Goal: Contribute content: Contribute content

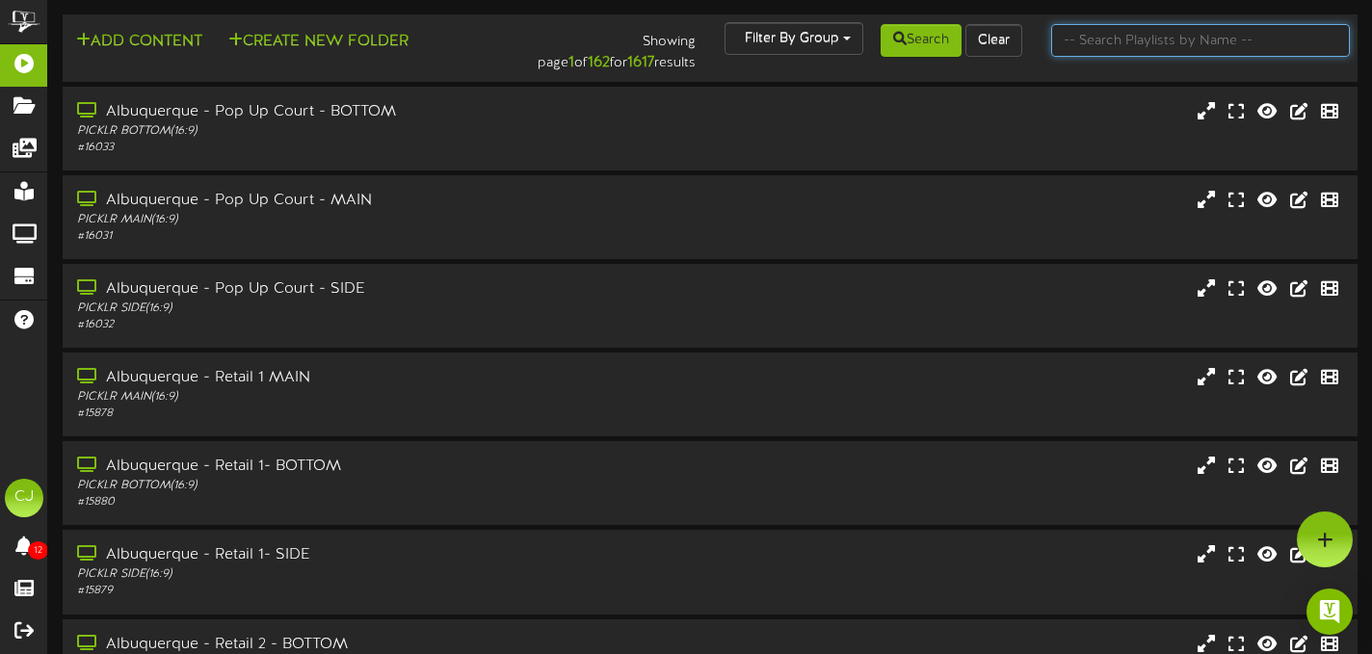
click at [1100, 40] on input "text" at bounding box center [1201, 40] width 299 height 33
type input "[GEOGRAPHIC_DATA]"
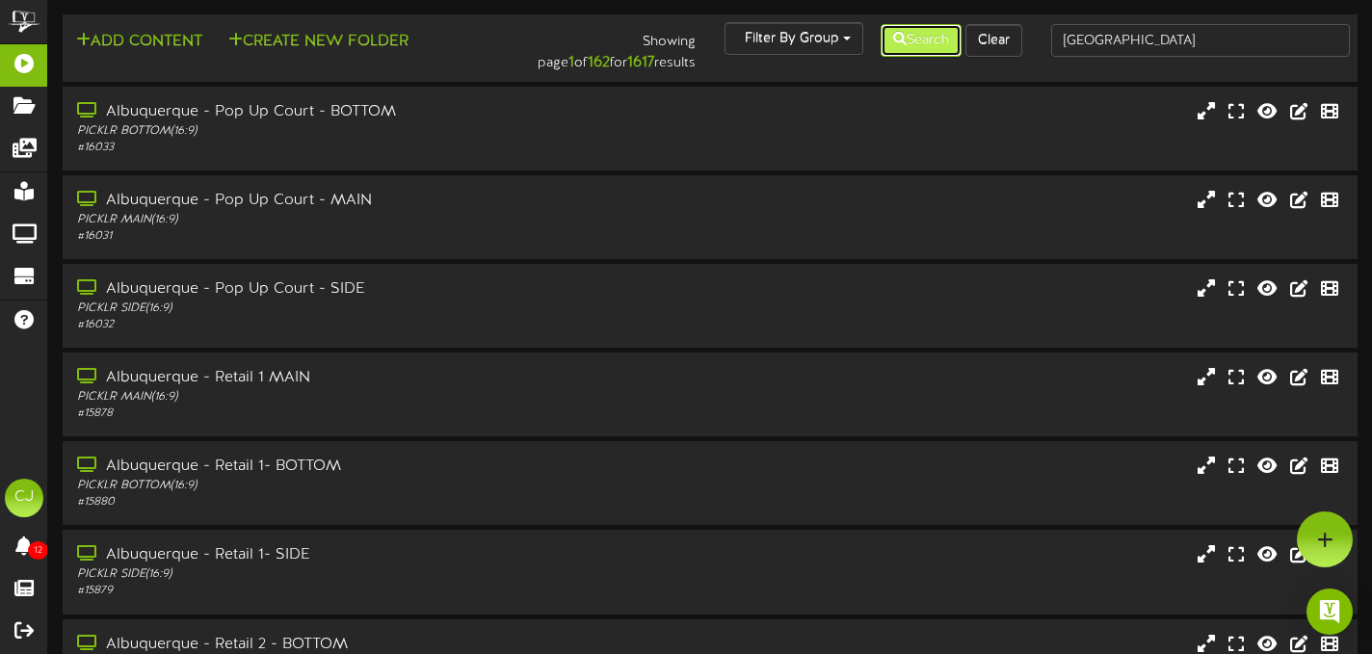
click at [914, 49] on button "Search" at bounding box center [921, 40] width 81 height 33
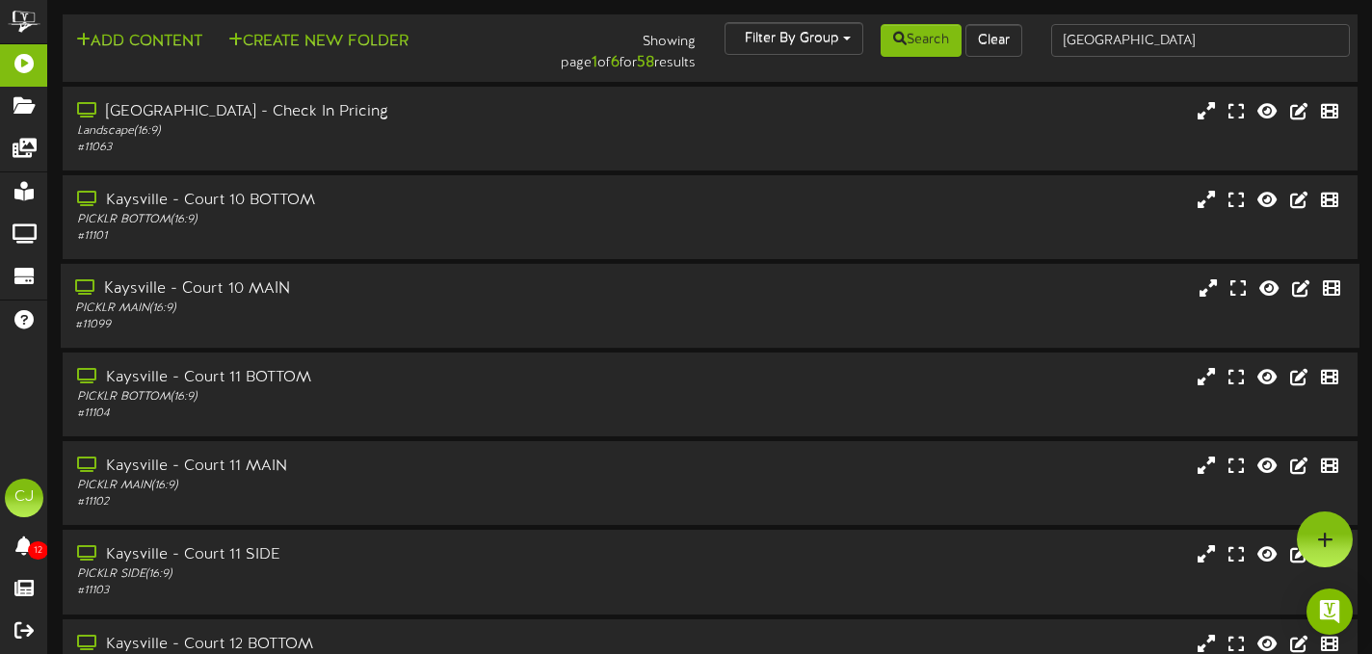
click at [399, 327] on div "# 11099" at bounding box center [331, 325] width 513 height 16
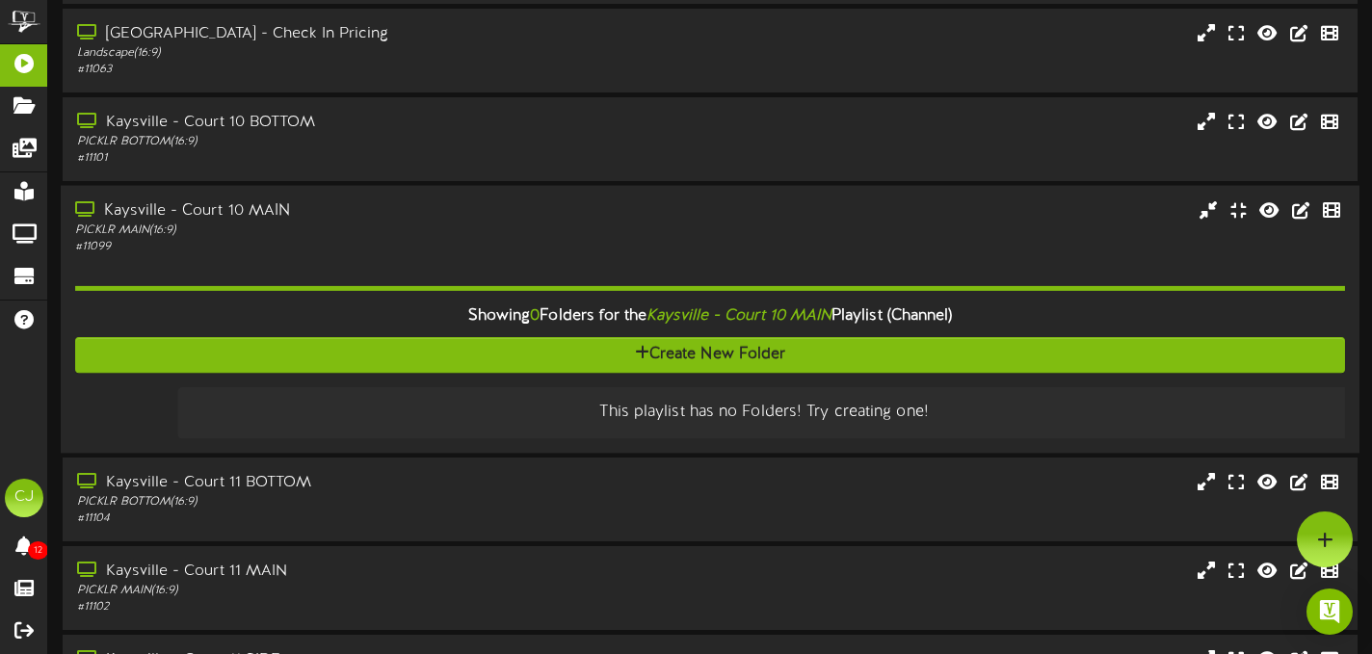
scroll to position [63, 0]
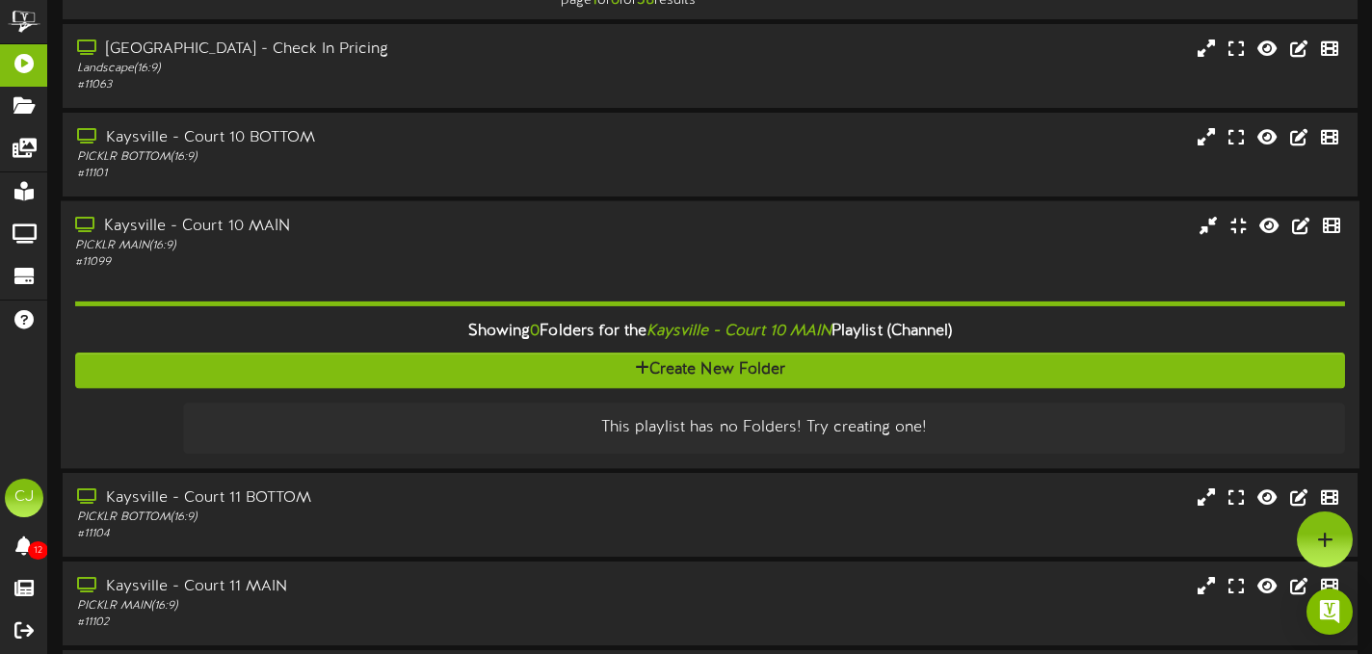
click at [494, 230] on div "Kaysville - Court 10 MAIN" at bounding box center [331, 227] width 513 height 22
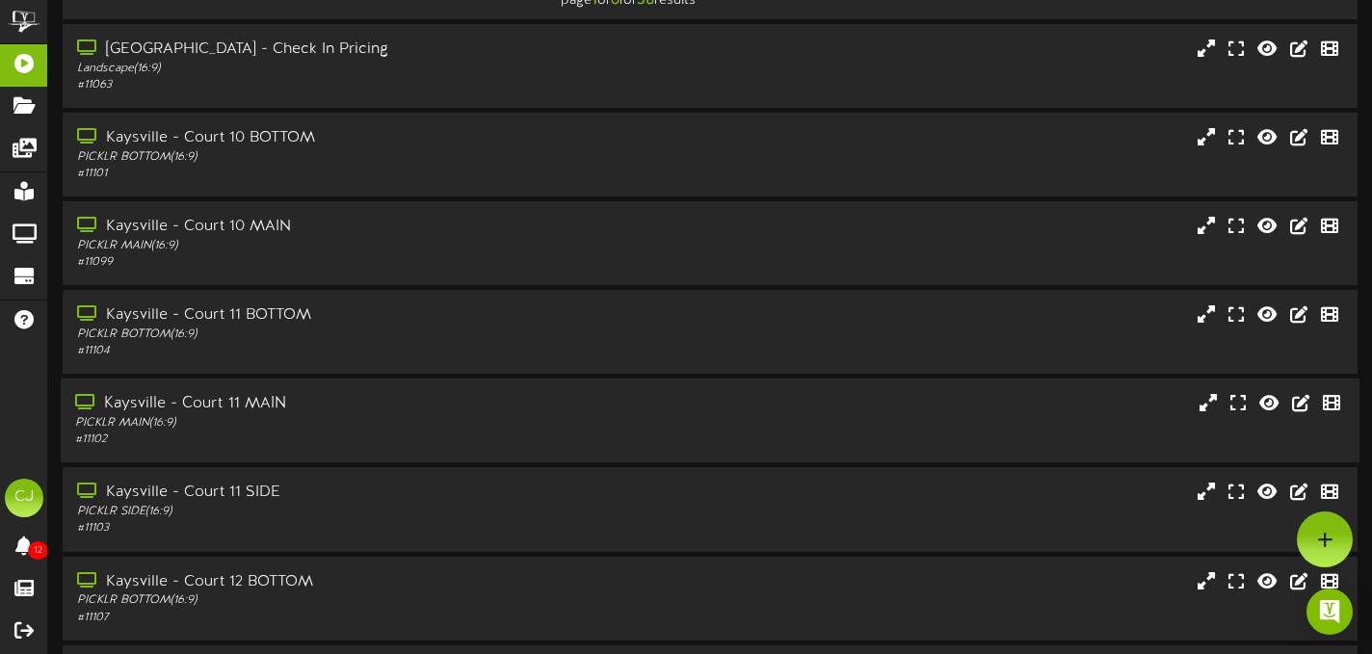
click at [439, 414] on div "Kaysville - Court 11 MAIN" at bounding box center [331, 404] width 513 height 22
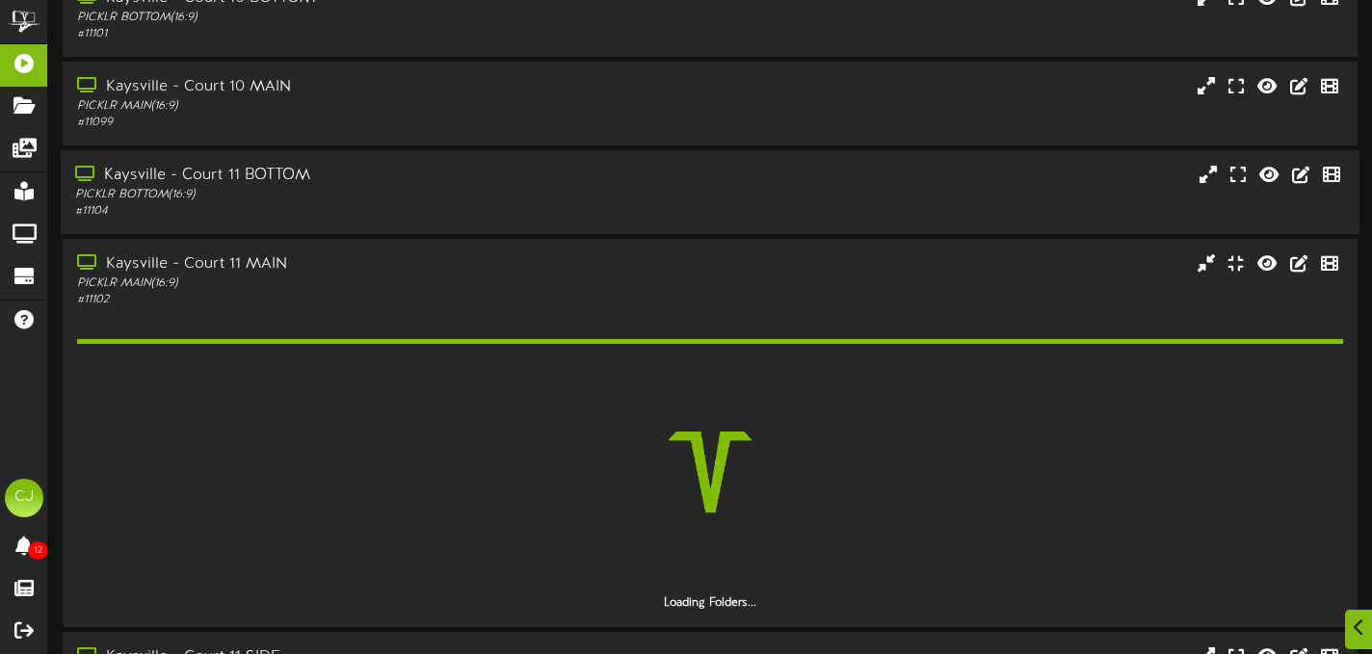
scroll to position [303, 0]
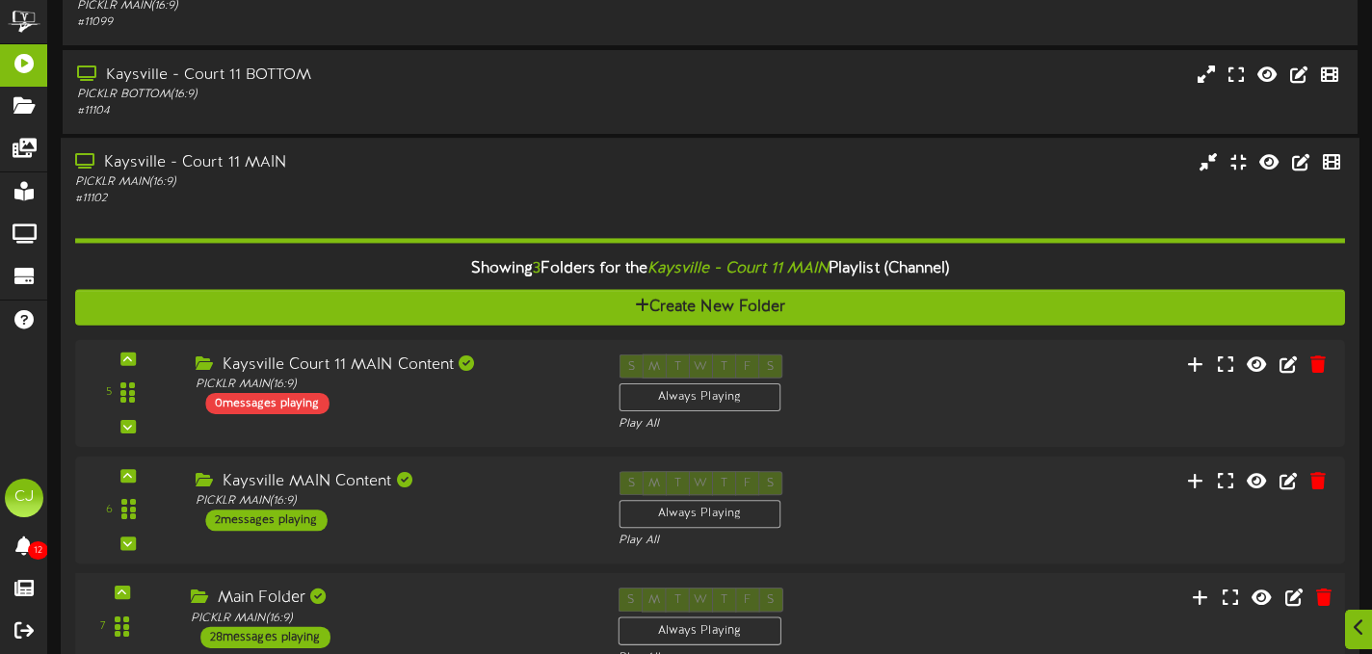
click at [456, 602] on div "Main Folder" at bounding box center [390, 600] width 398 height 22
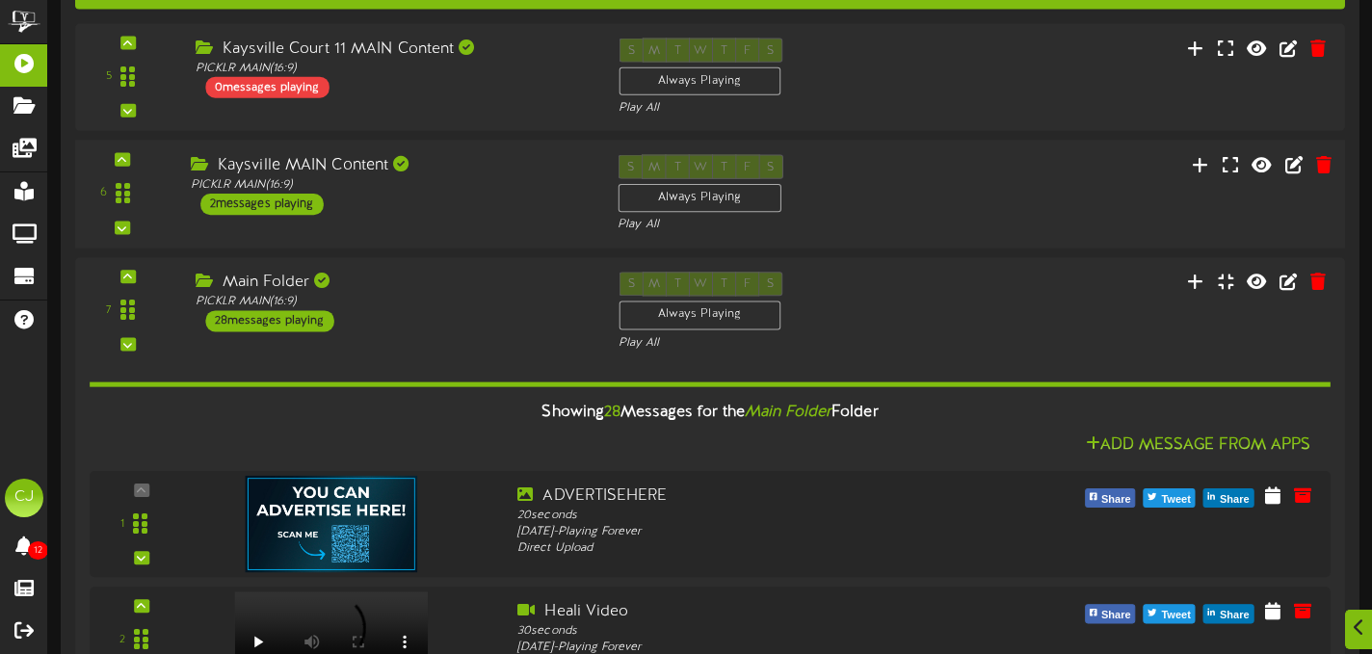
scroll to position [624, 0]
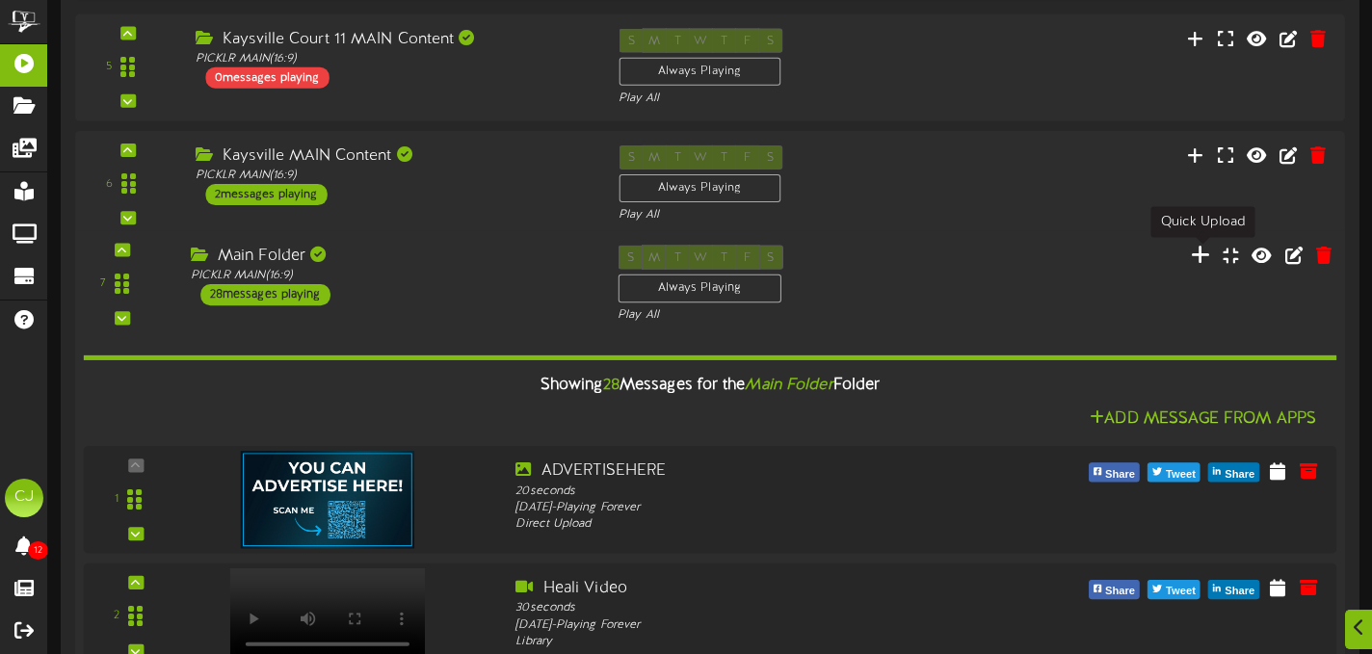
click at [1205, 257] on icon at bounding box center [1201, 255] width 20 height 21
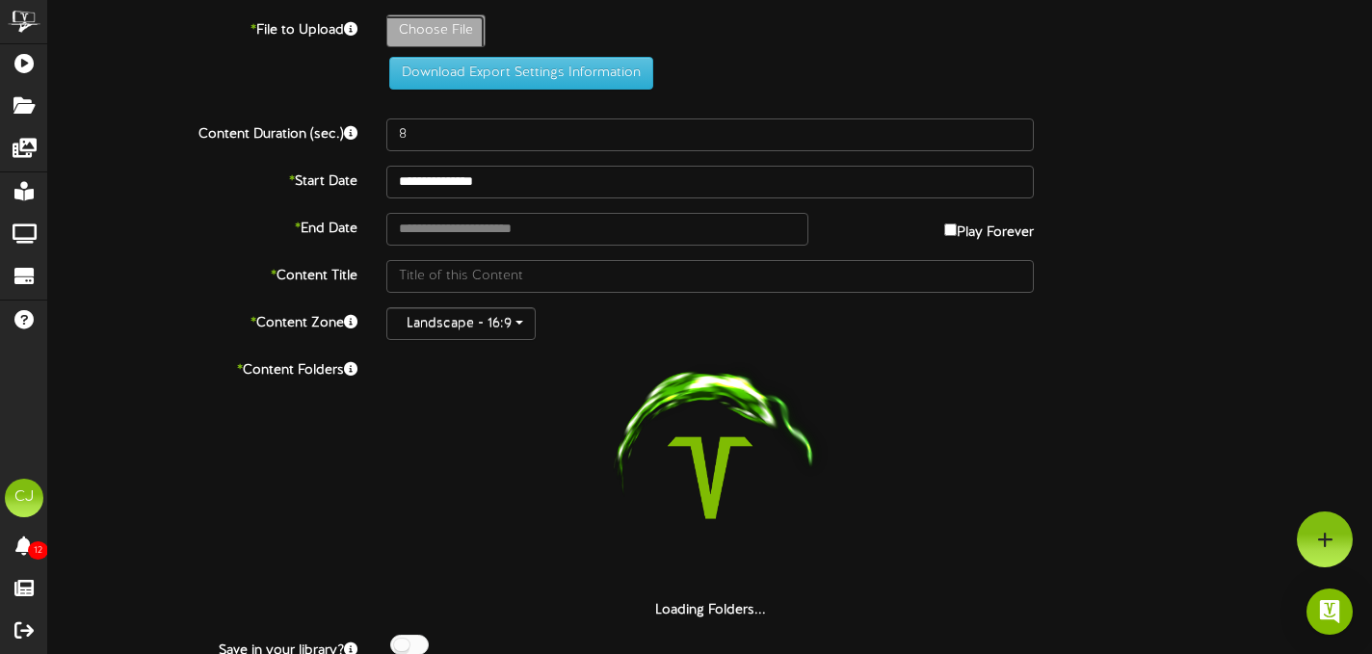
type input "**********"
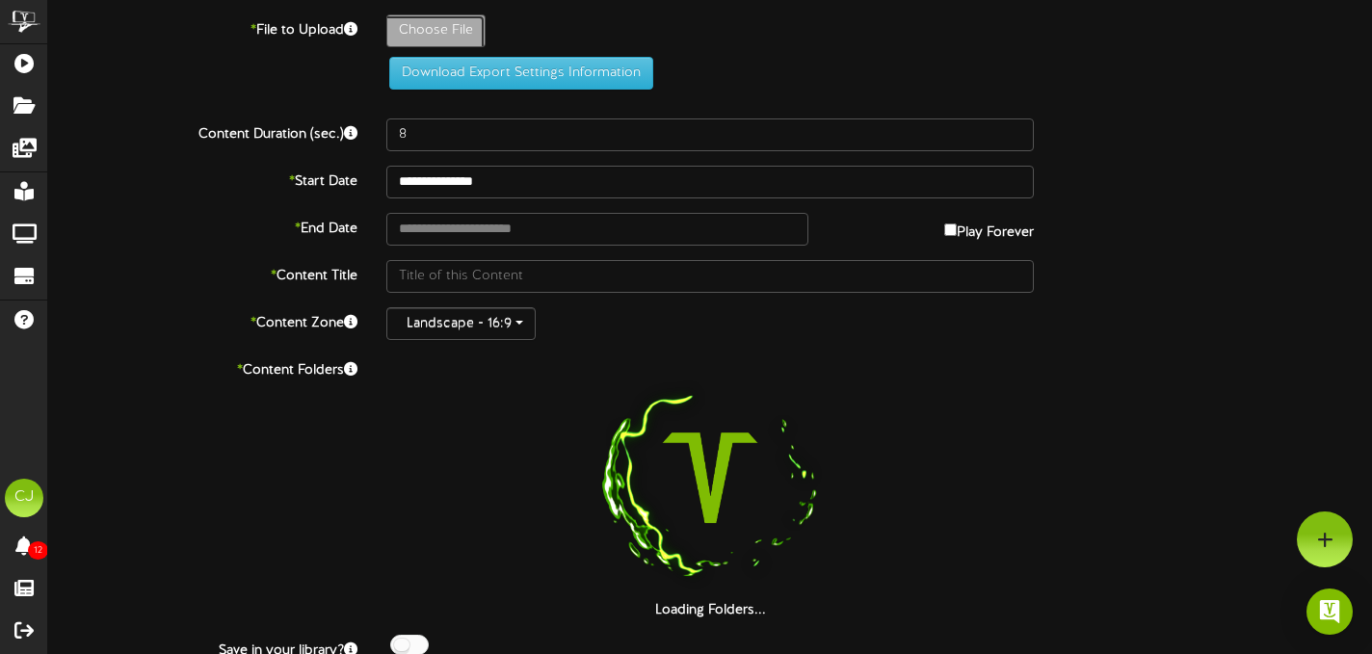
type input "MLPNewYorkCBSPush"
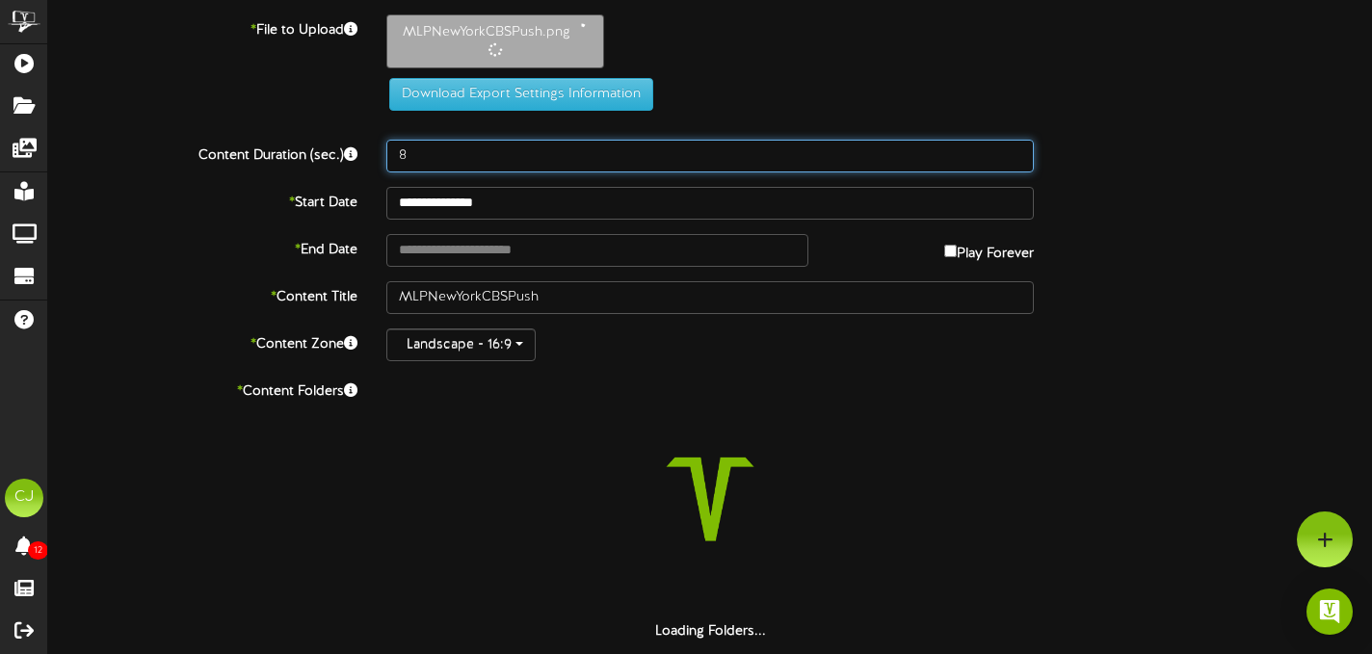
click at [426, 159] on input "8" at bounding box center [710, 156] width 648 height 33
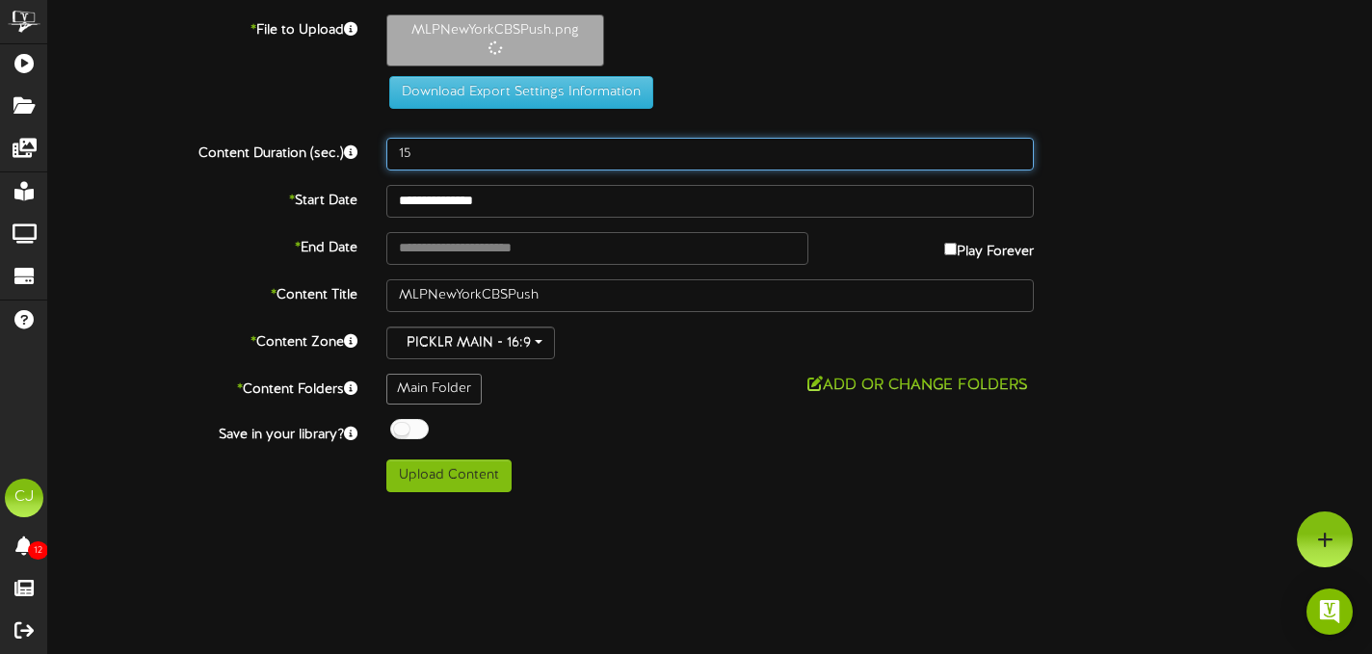
type input "15"
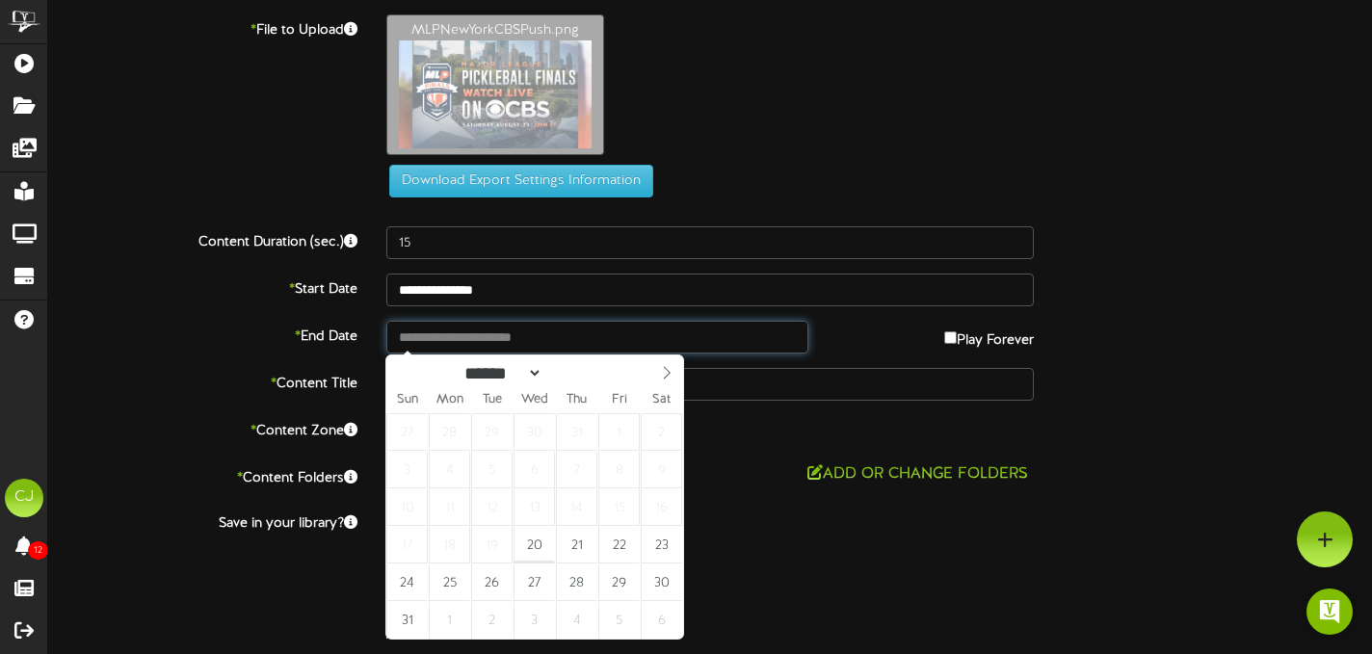
click at [569, 338] on input "text" at bounding box center [597, 337] width 422 height 33
type input "**********"
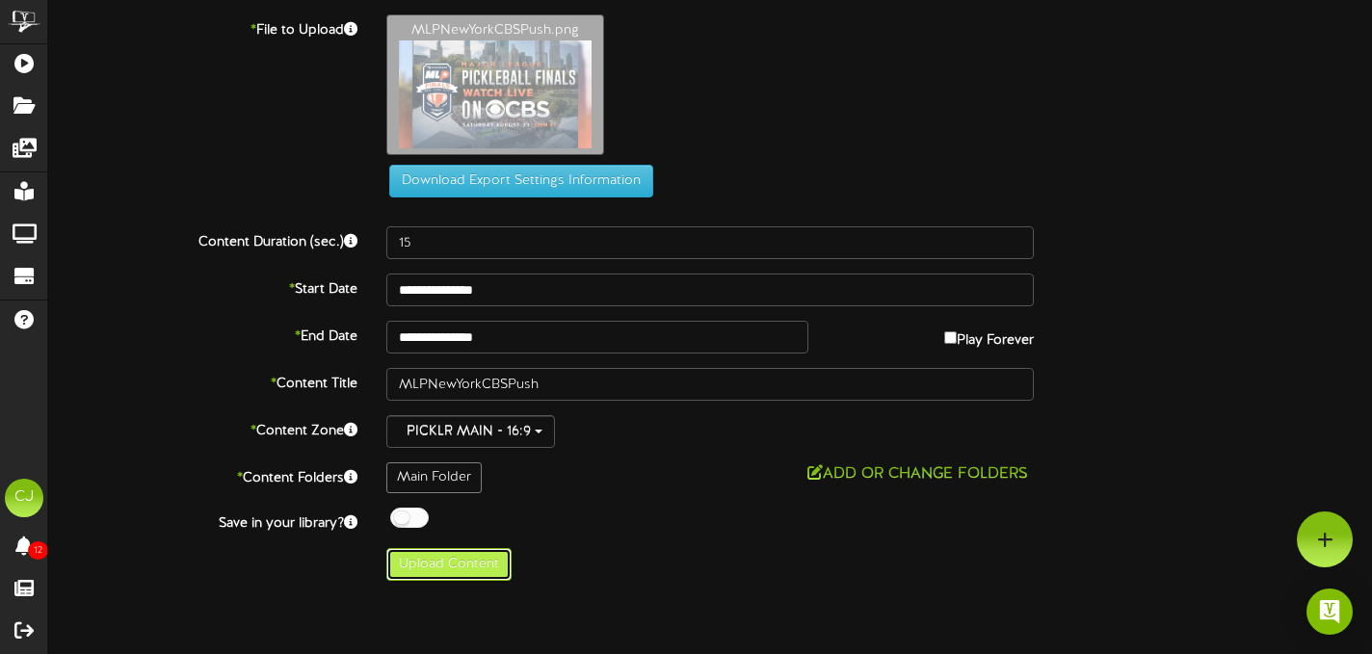
click at [472, 570] on button "Upload Content" at bounding box center [448, 564] width 125 height 33
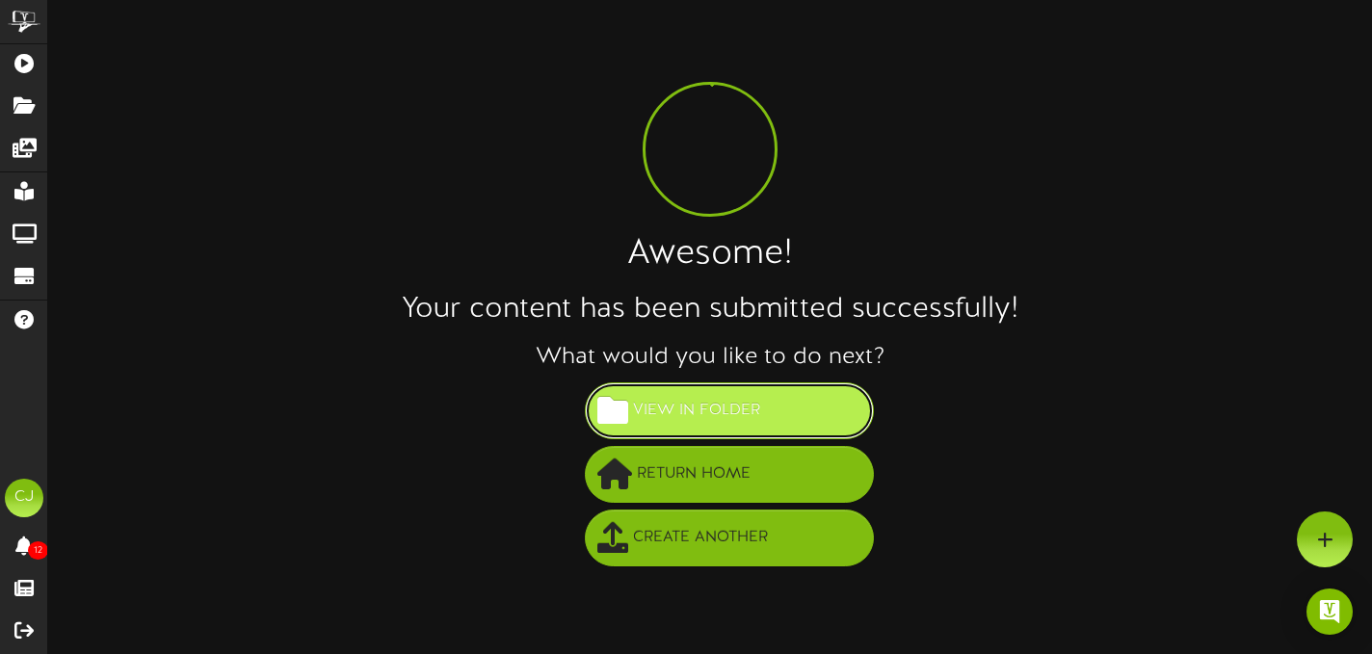
click at [661, 430] on button "View in Folder" at bounding box center [729, 411] width 289 height 57
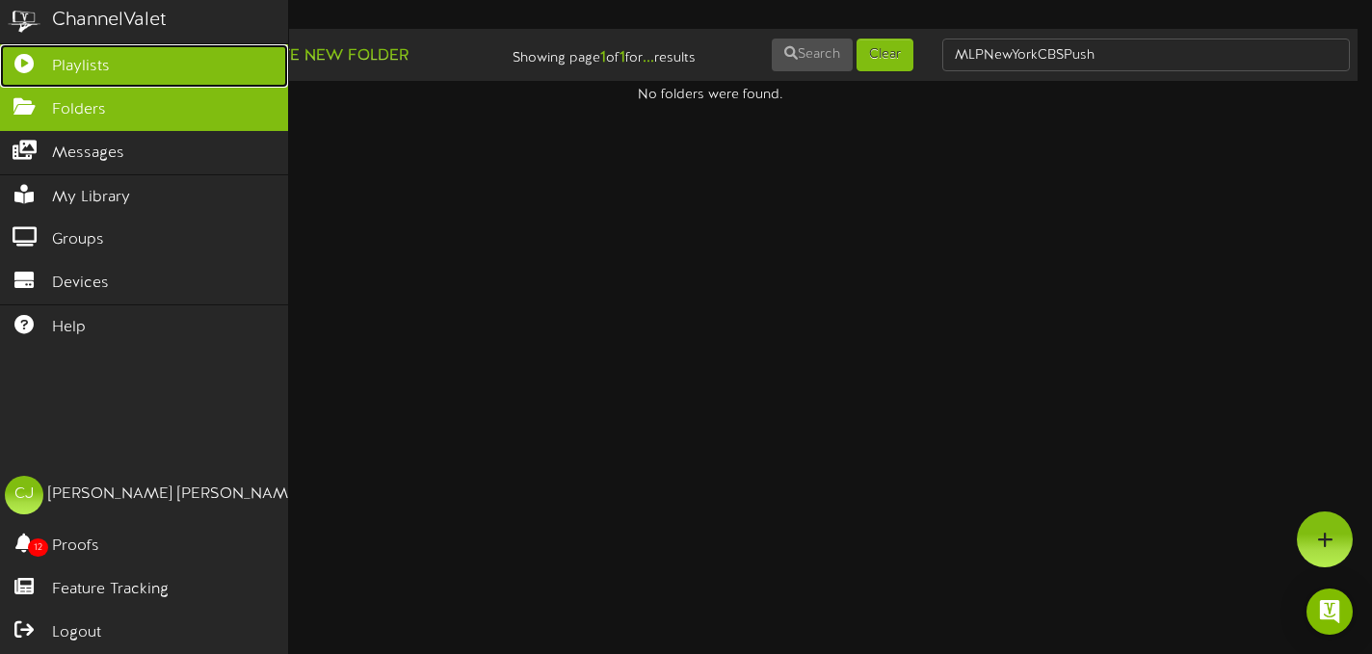
click at [86, 62] on span "Playlists" at bounding box center [81, 67] width 58 height 22
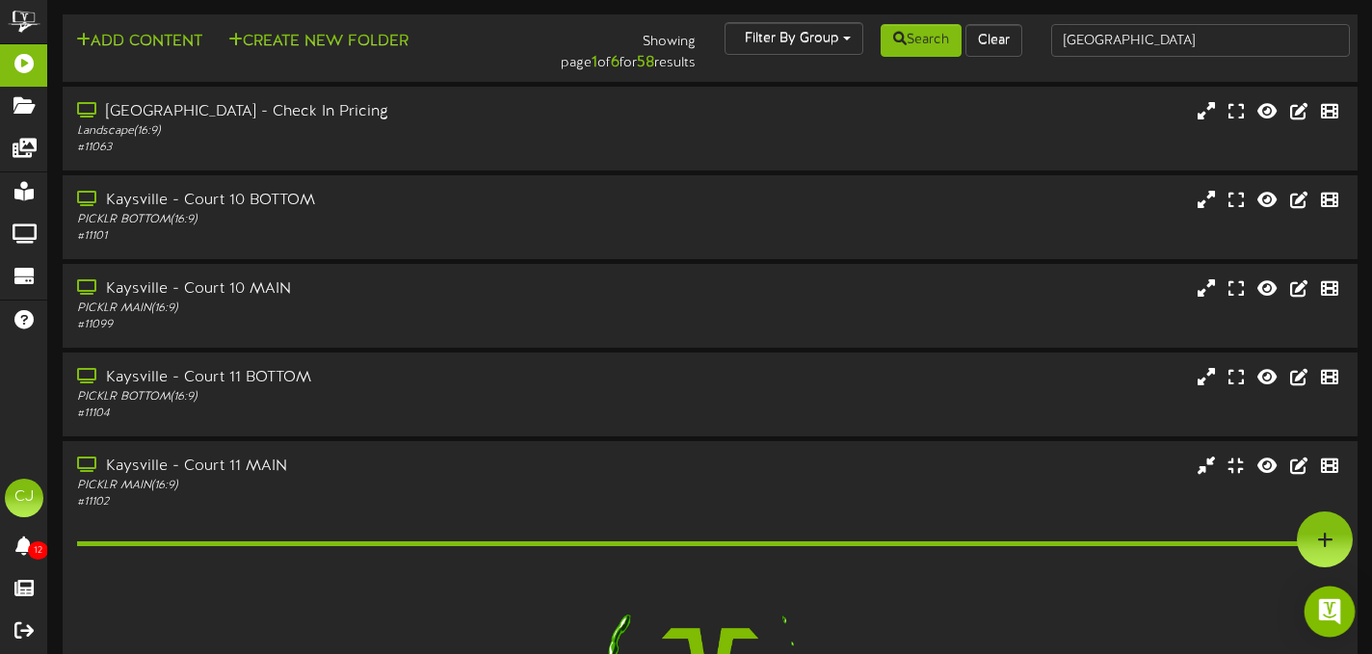
click at [1326, 603] on img "Open Intercom Messenger" at bounding box center [1330, 611] width 25 height 25
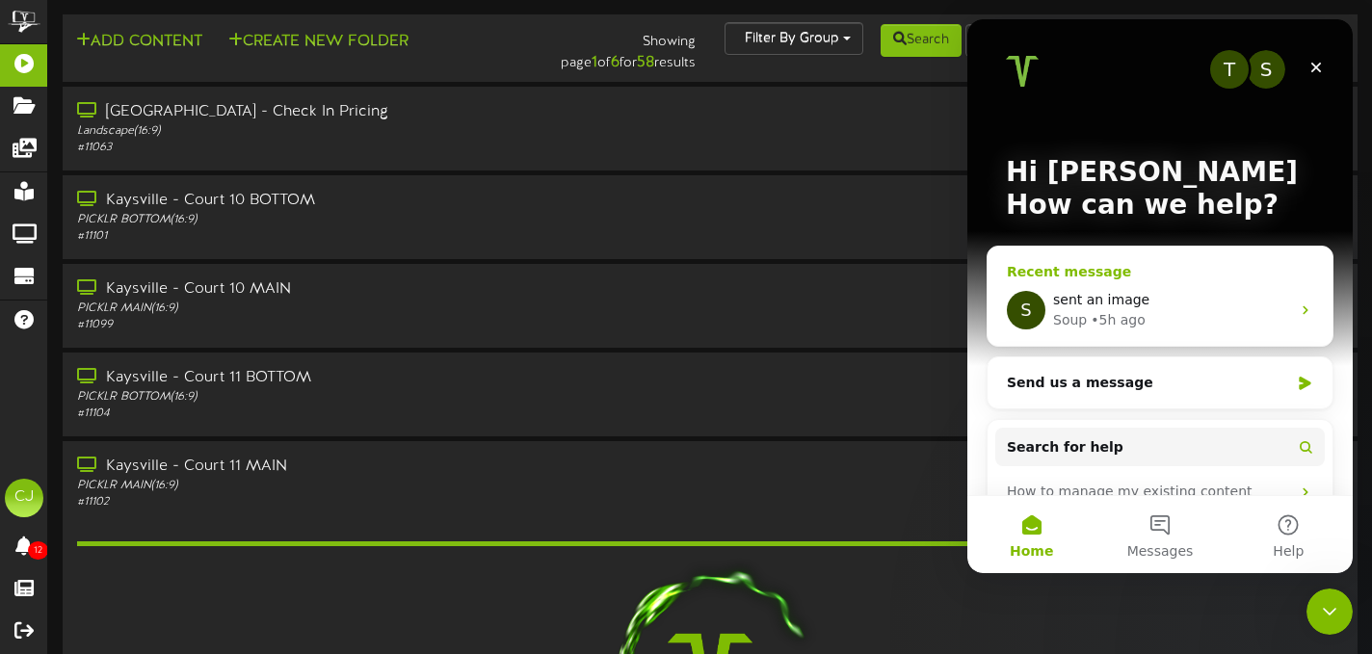
click at [1285, 318] on div "Soup • 5h ago" at bounding box center [1171, 320] width 237 height 20
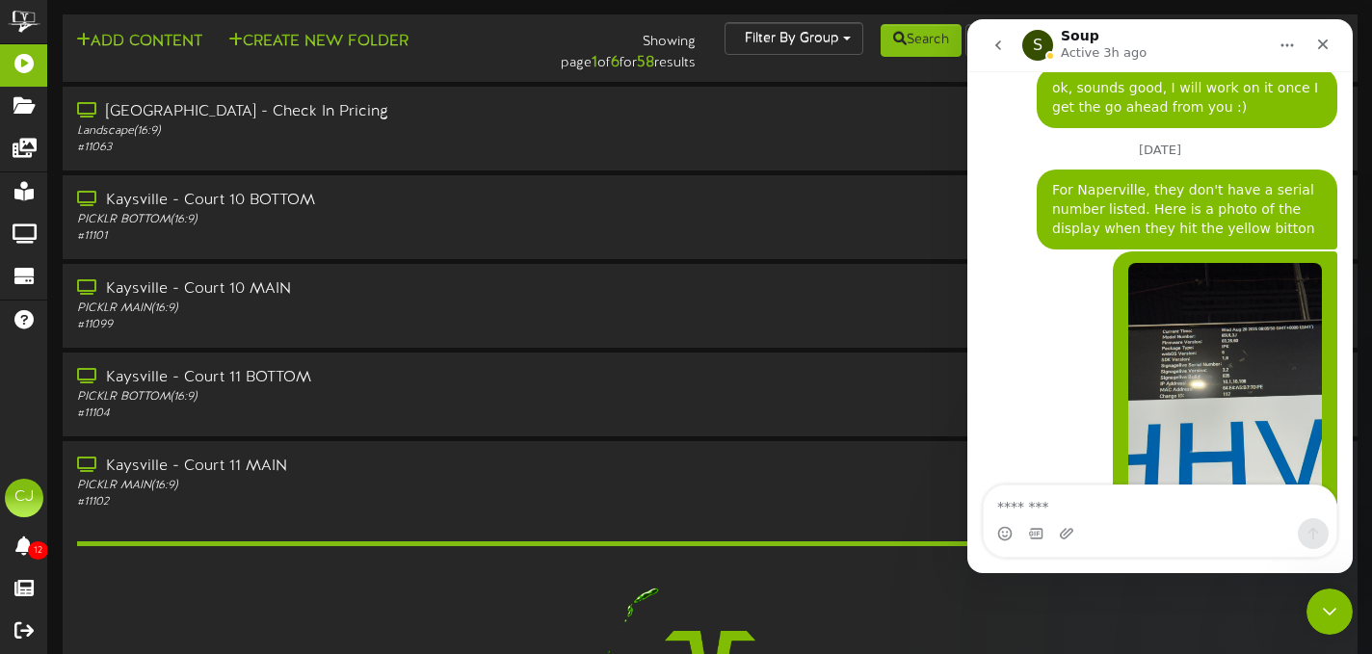
scroll to position [2140, 0]
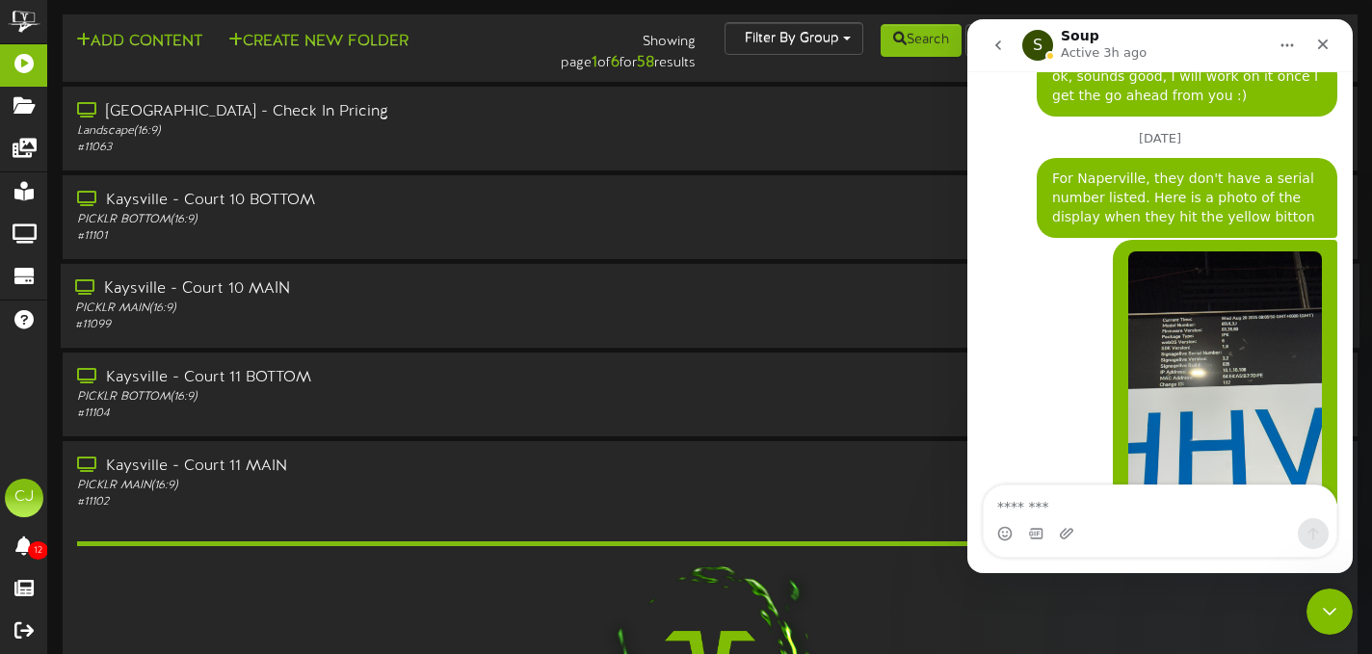
click at [733, 329] on div "Kaysville - Court 10 MAIN PICKLR MAIN ( 16:9 ) # 11099" at bounding box center [710, 306] width 1299 height 55
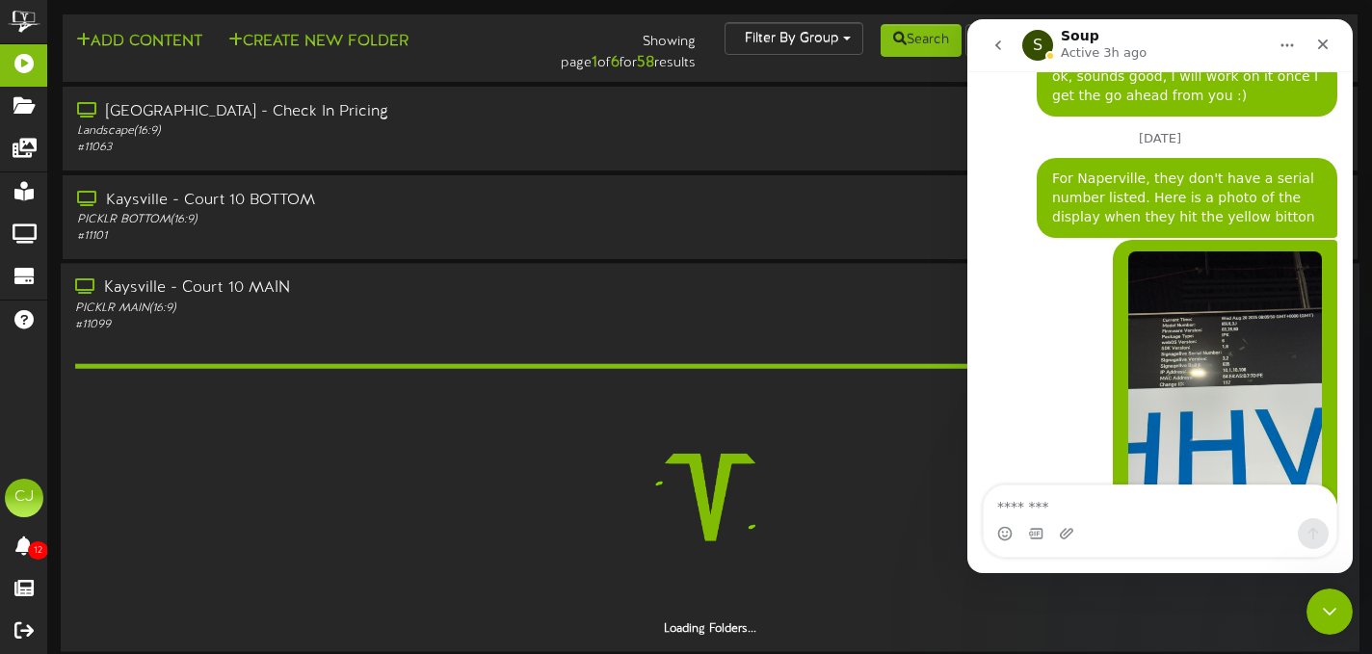
click at [701, 364] on hr at bounding box center [710, 366] width 1270 height 5
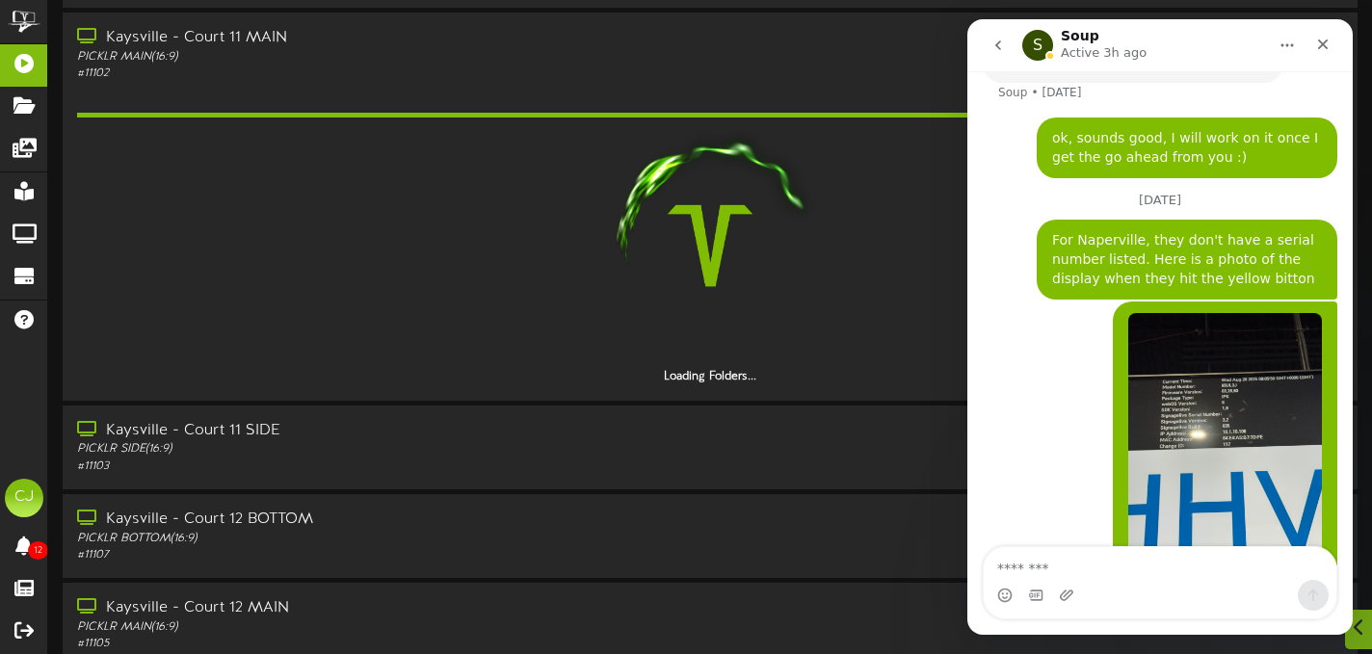
scroll to position [440, 0]
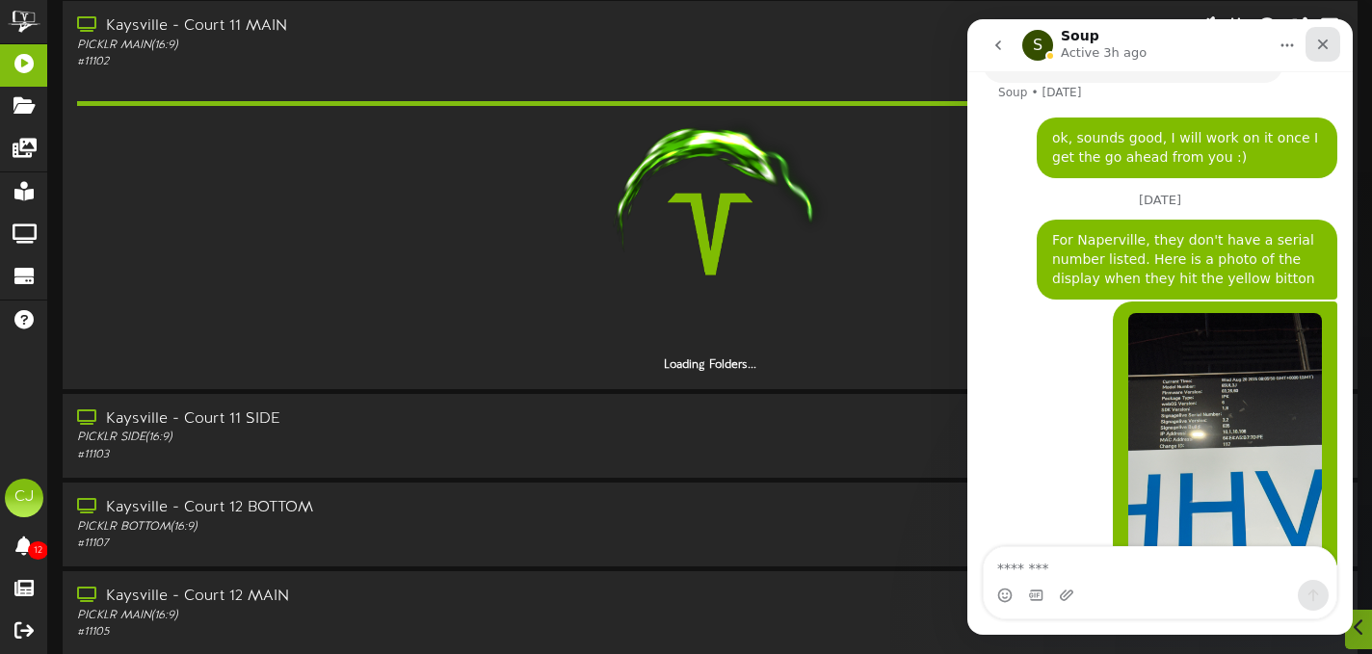
click at [1328, 34] on div "Close" at bounding box center [1323, 44] width 35 height 35
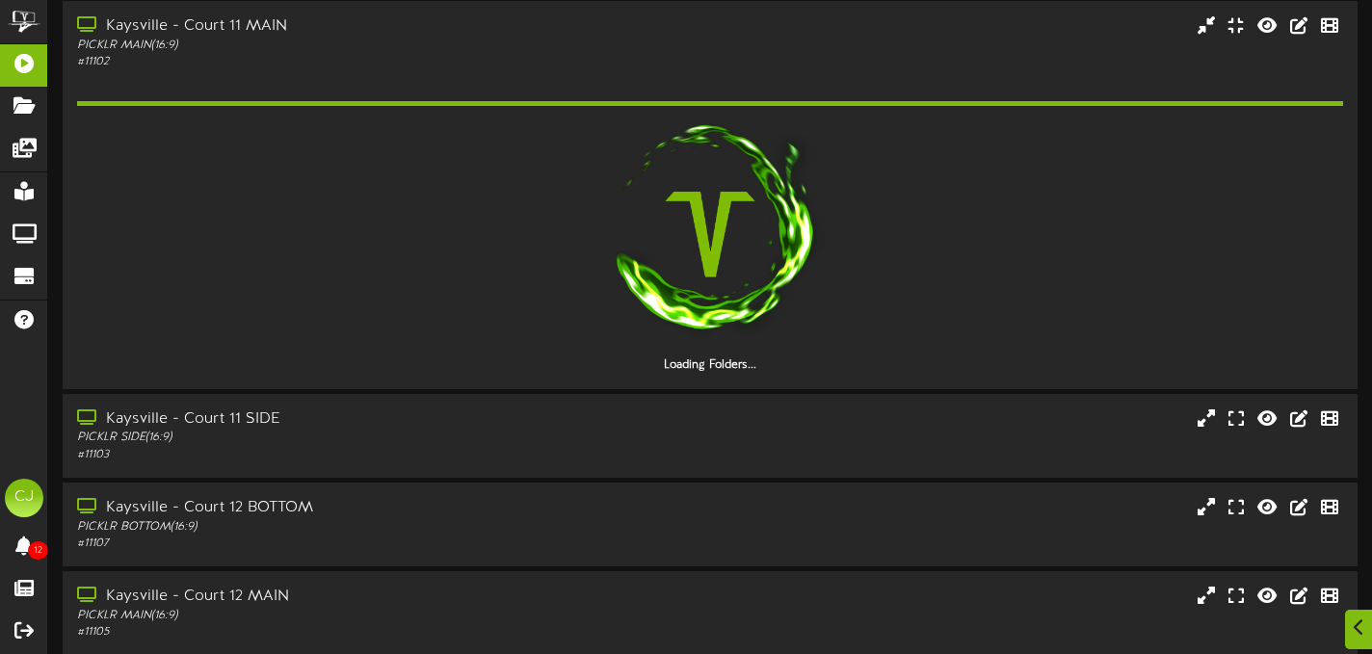
scroll to position [2078, 0]
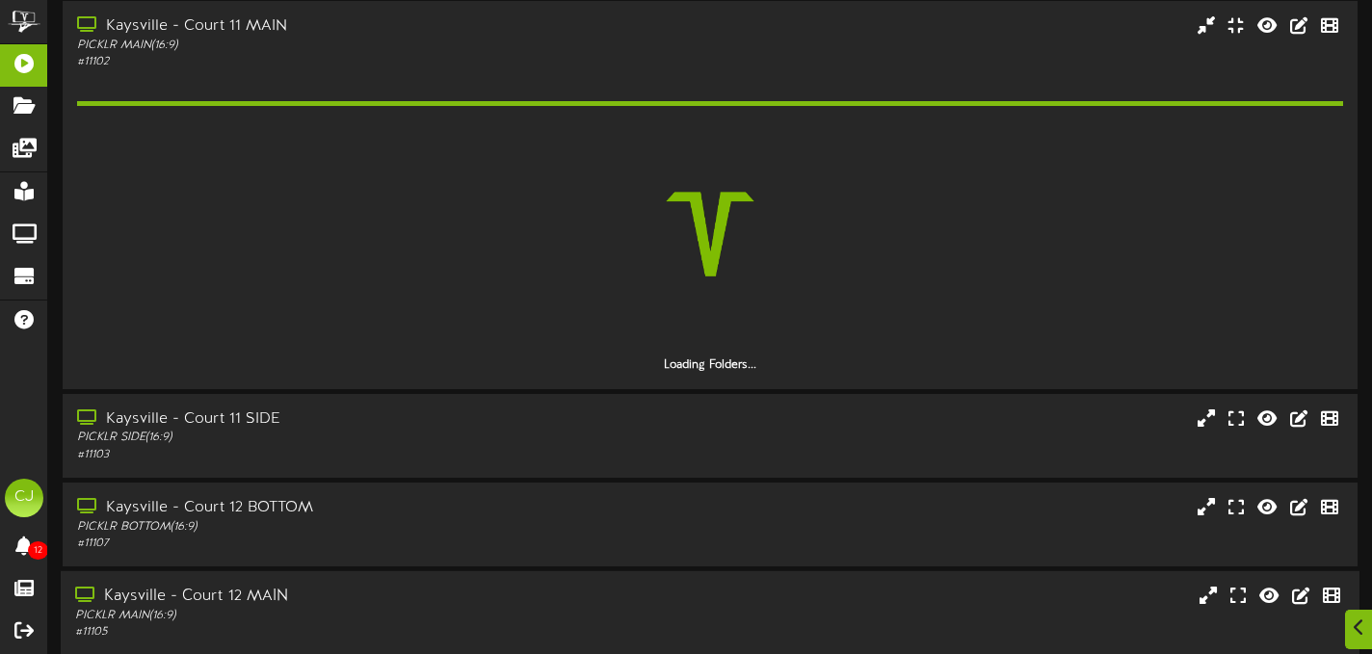
click at [597, 582] on div "Kaysville - Court 12 MAIN PICKLR MAIN ( 16:9 ) # 11105" at bounding box center [710, 614] width 1299 height 84
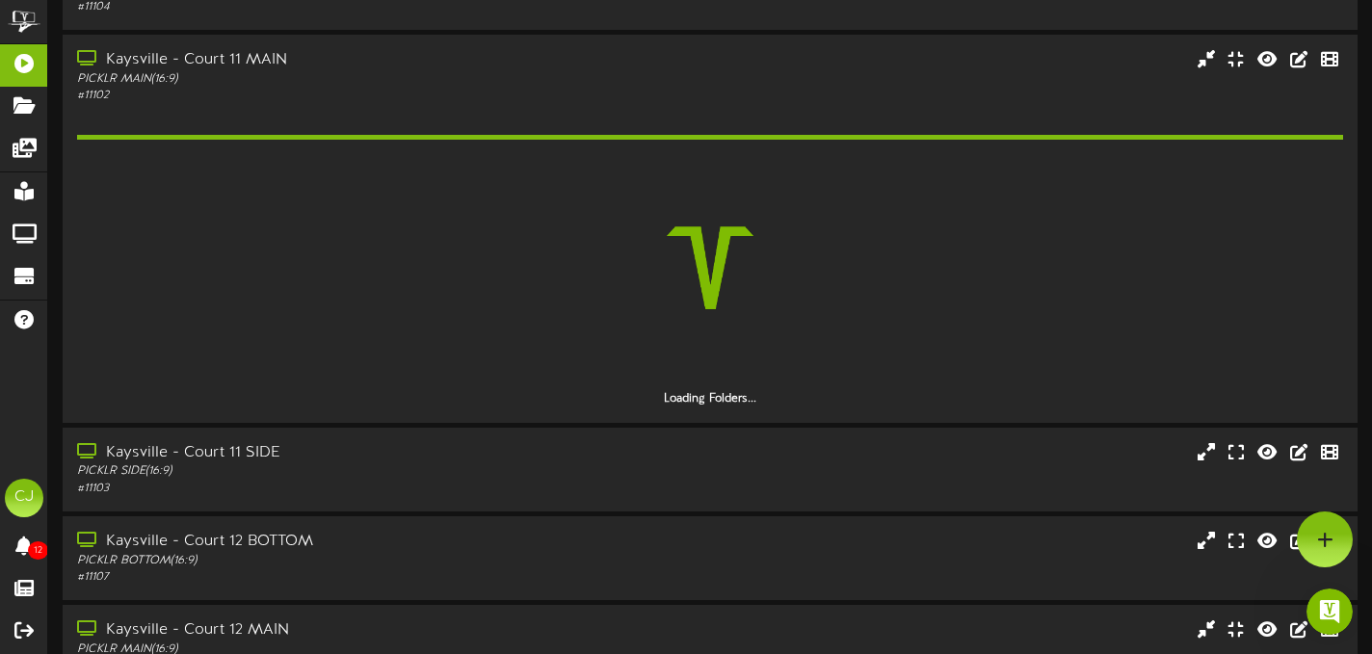
scroll to position [402, 0]
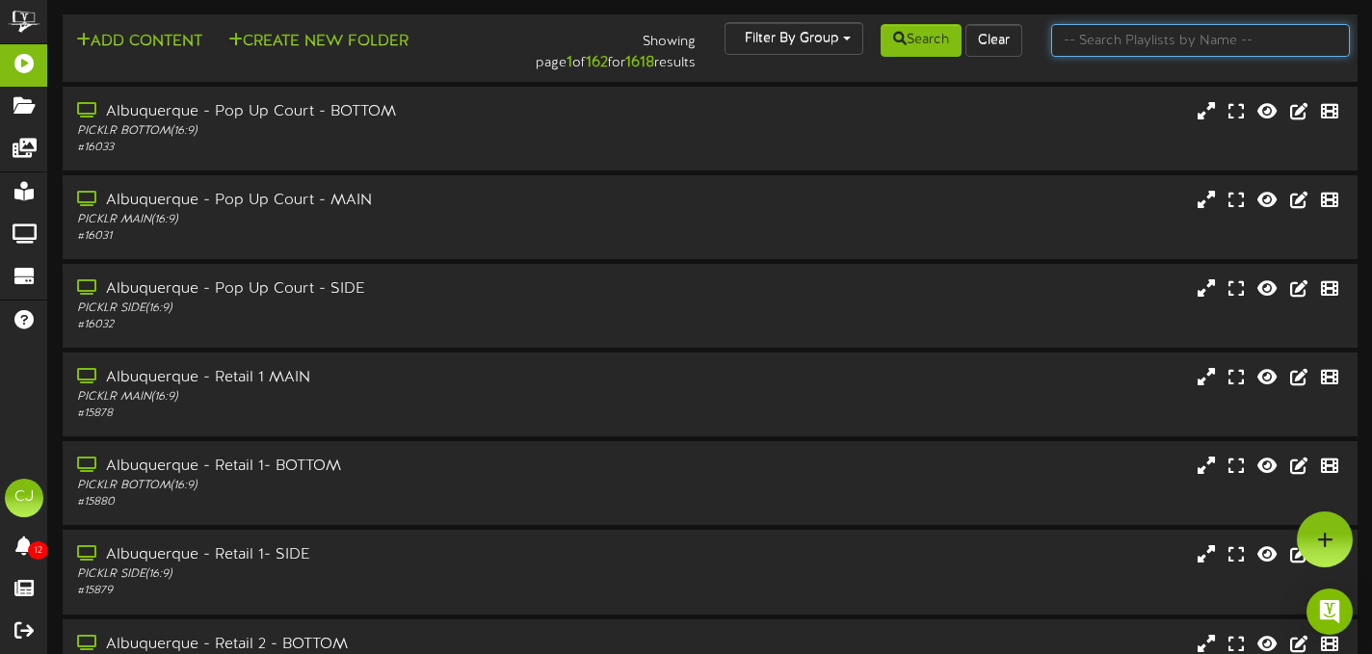
click at [1161, 40] on input "text" at bounding box center [1201, 40] width 299 height 33
type input "[GEOGRAPHIC_DATA]"
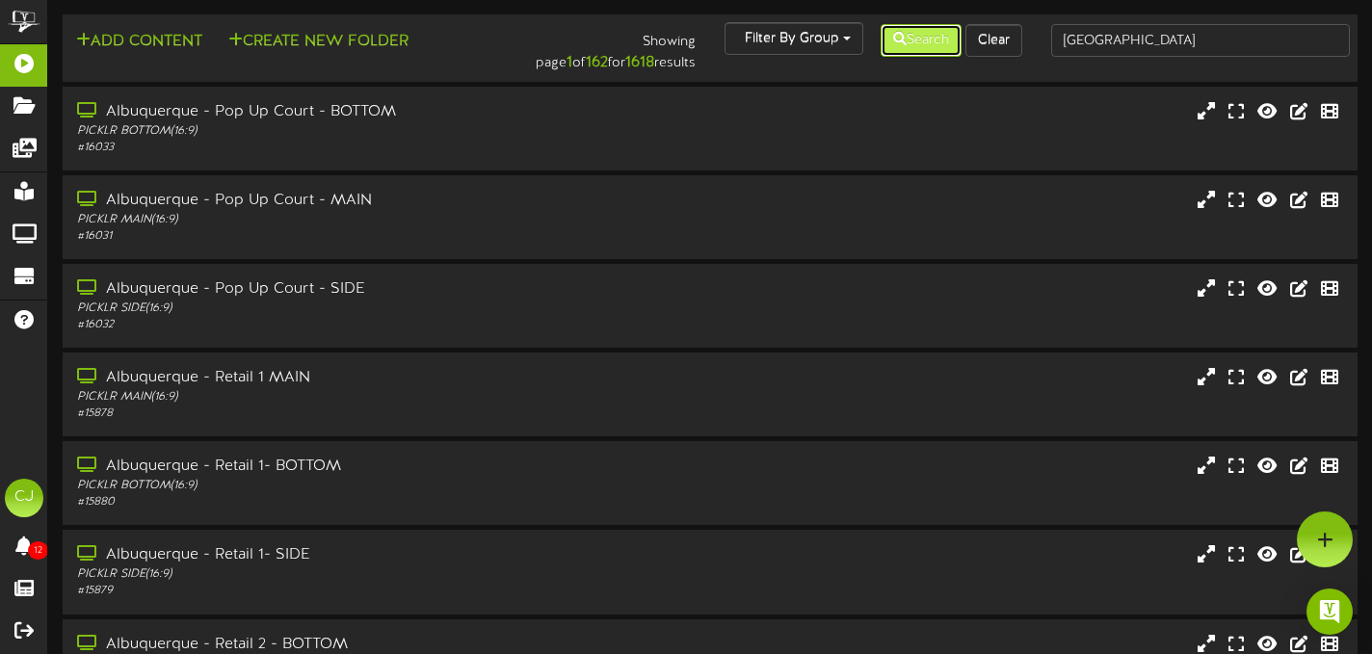
click at [940, 41] on button "Search" at bounding box center [921, 40] width 81 height 33
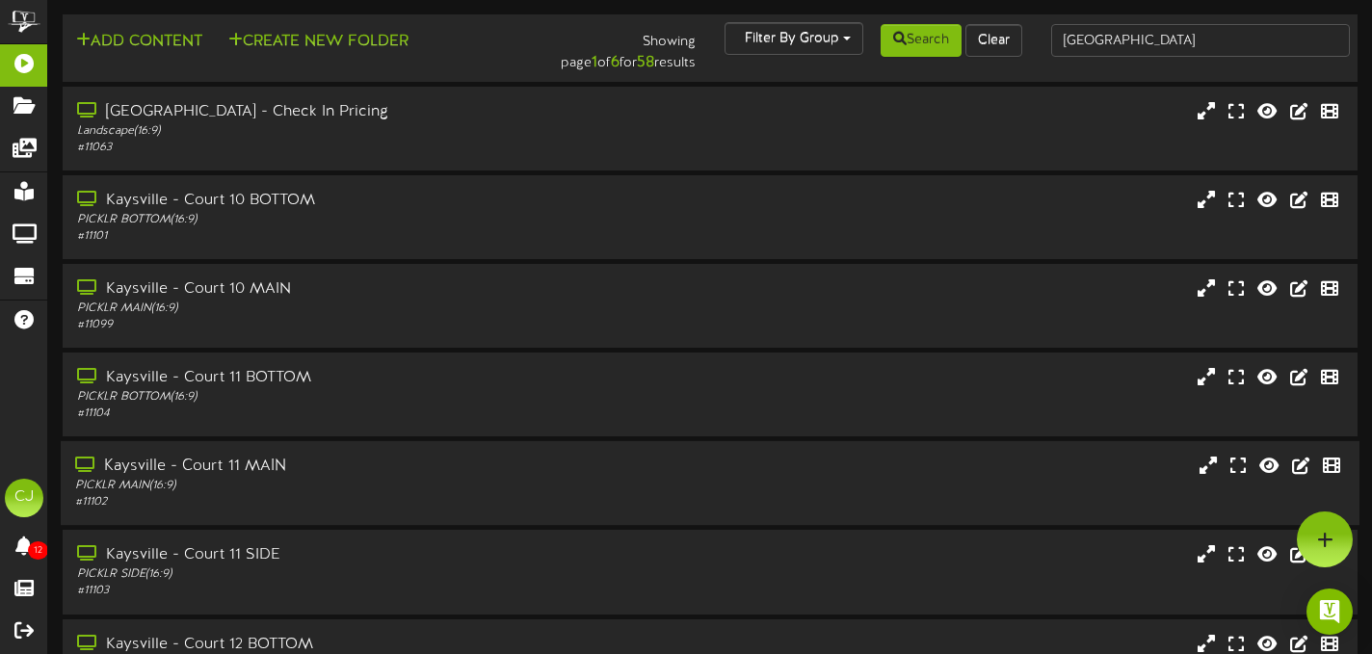
click at [505, 483] on div "PICKLR MAIN ( 16:9 )" at bounding box center [331, 486] width 513 height 16
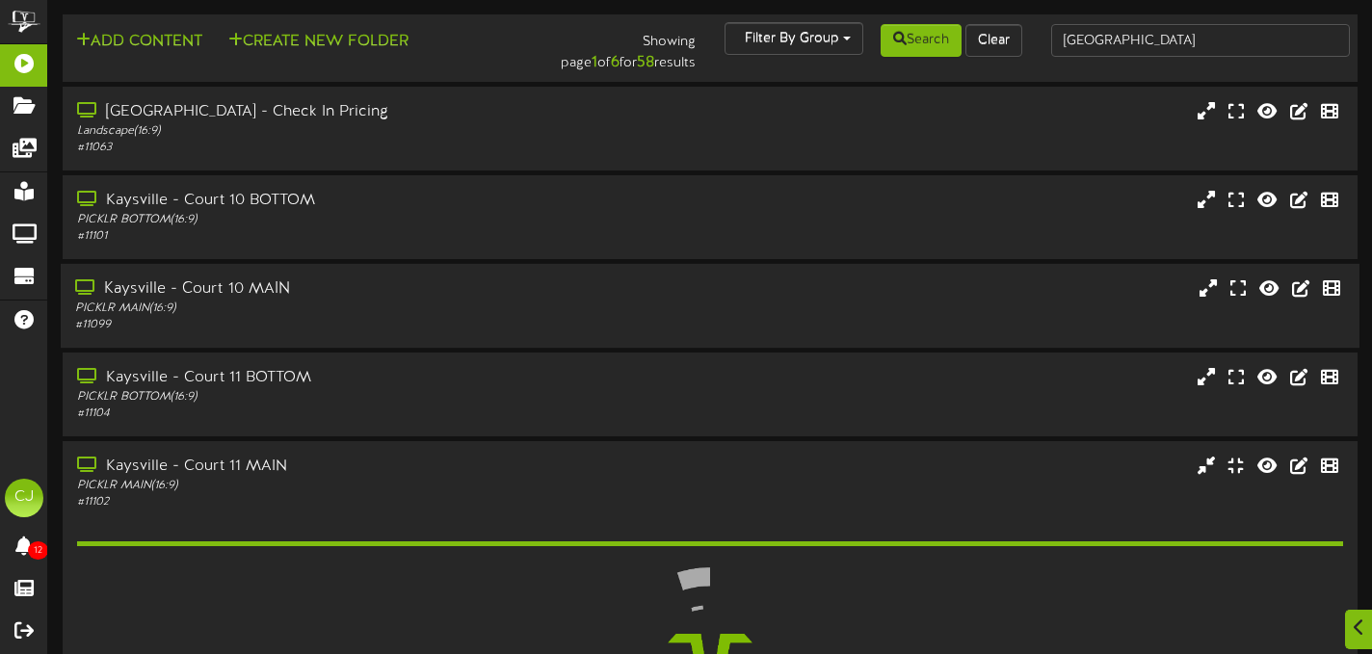
scroll to position [305, 0]
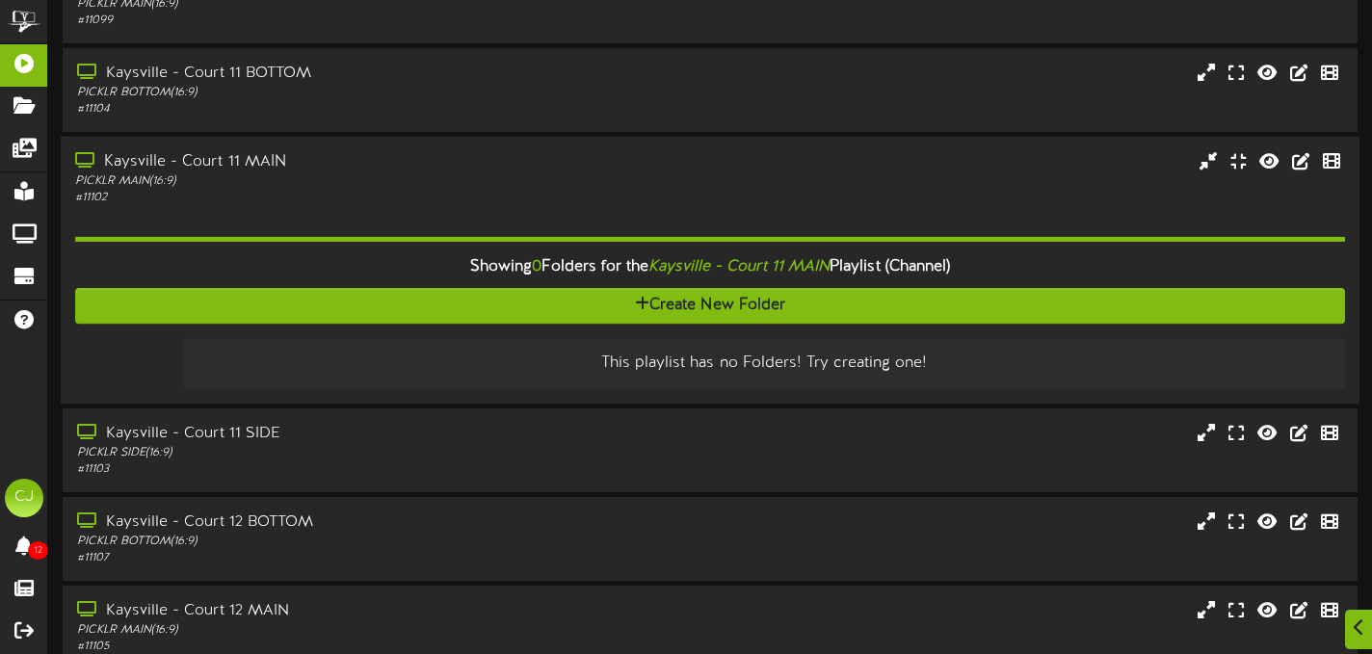
click at [579, 179] on div "PICKLR MAIN ( 16:9 )" at bounding box center [331, 181] width 513 height 16
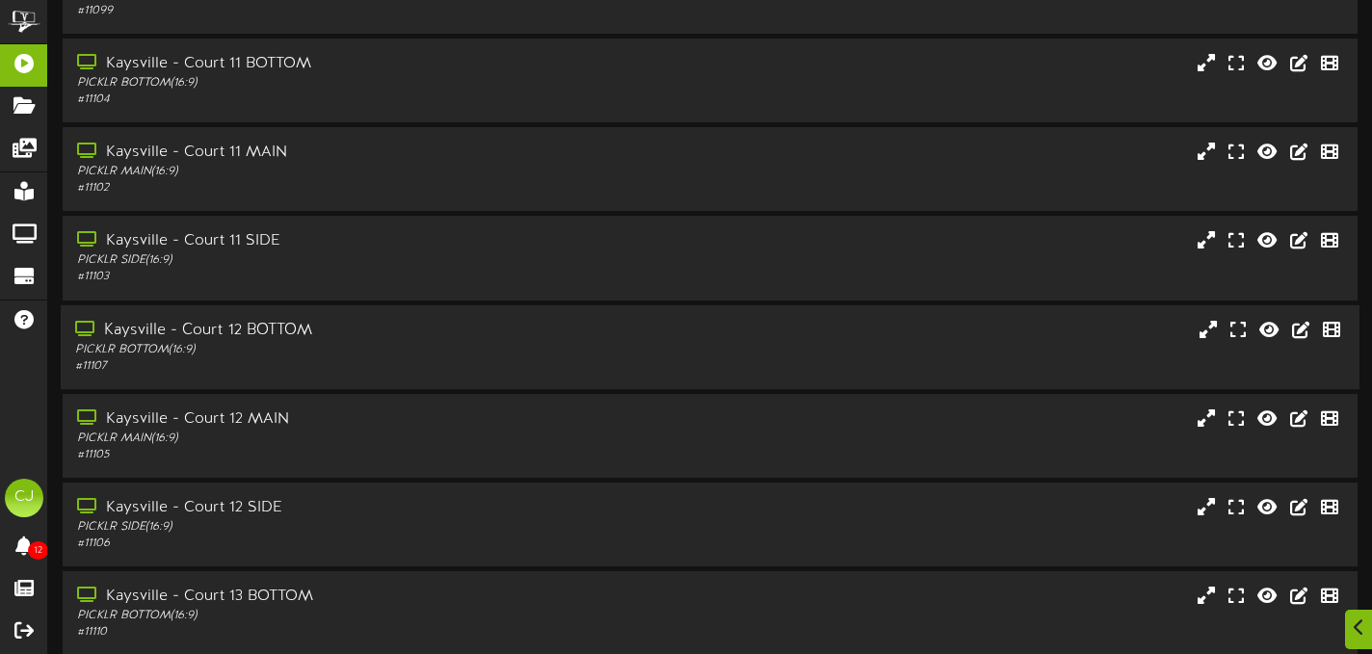
scroll to position [315, 0]
click at [578, 417] on div "Kaysville - Court 12 MAIN" at bounding box center [331, 419] width 513 height 22
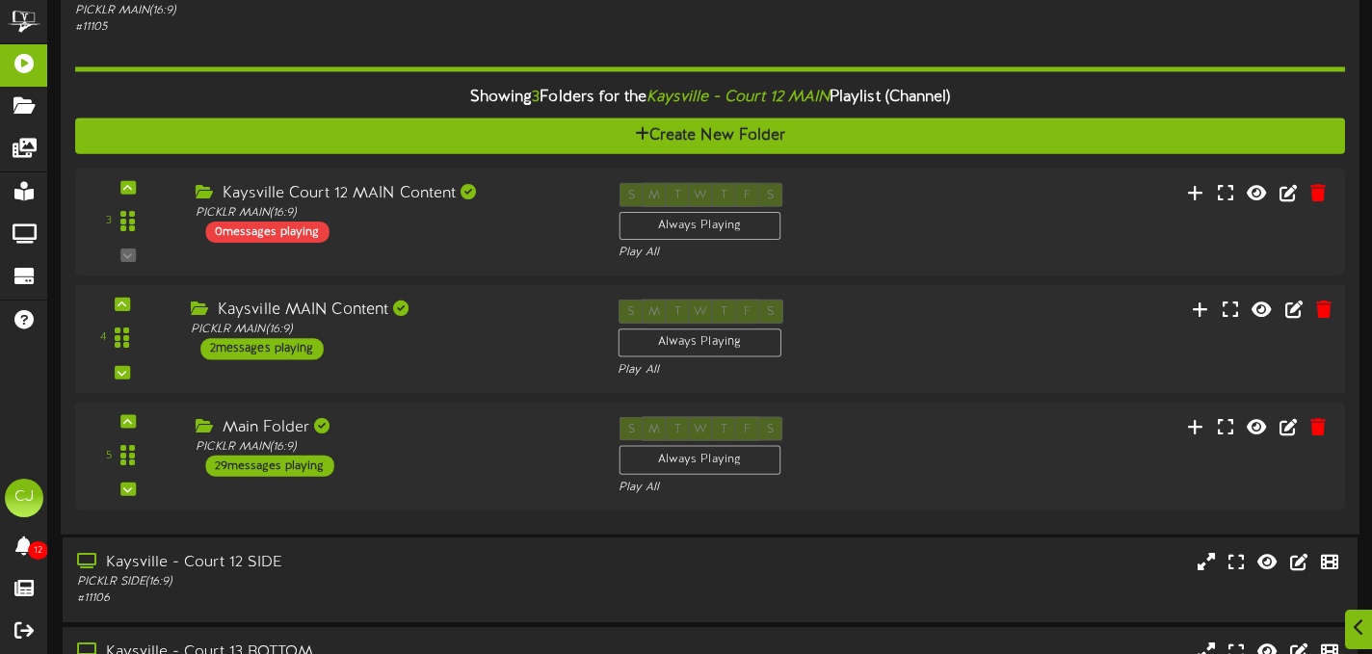
scroll to position [744, 0]
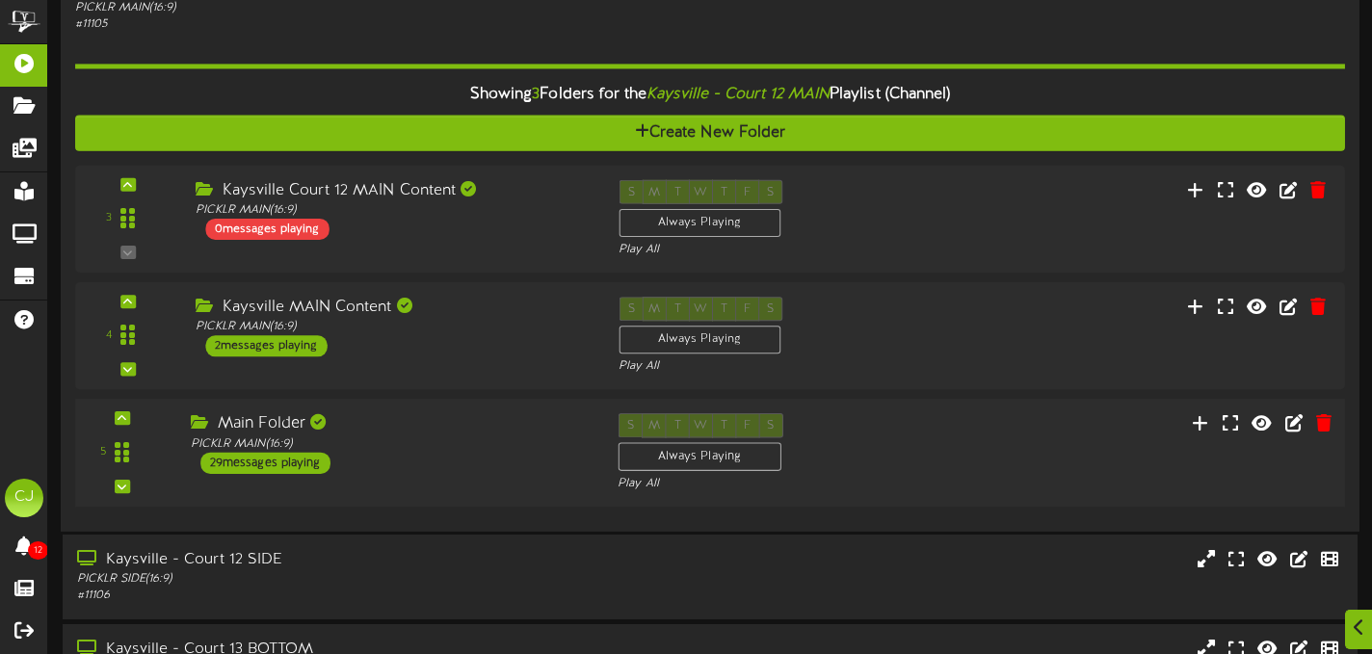
click at [924, 463] on div "5 Main Folder" at bounding box center [709, 452] width 1283 height 79
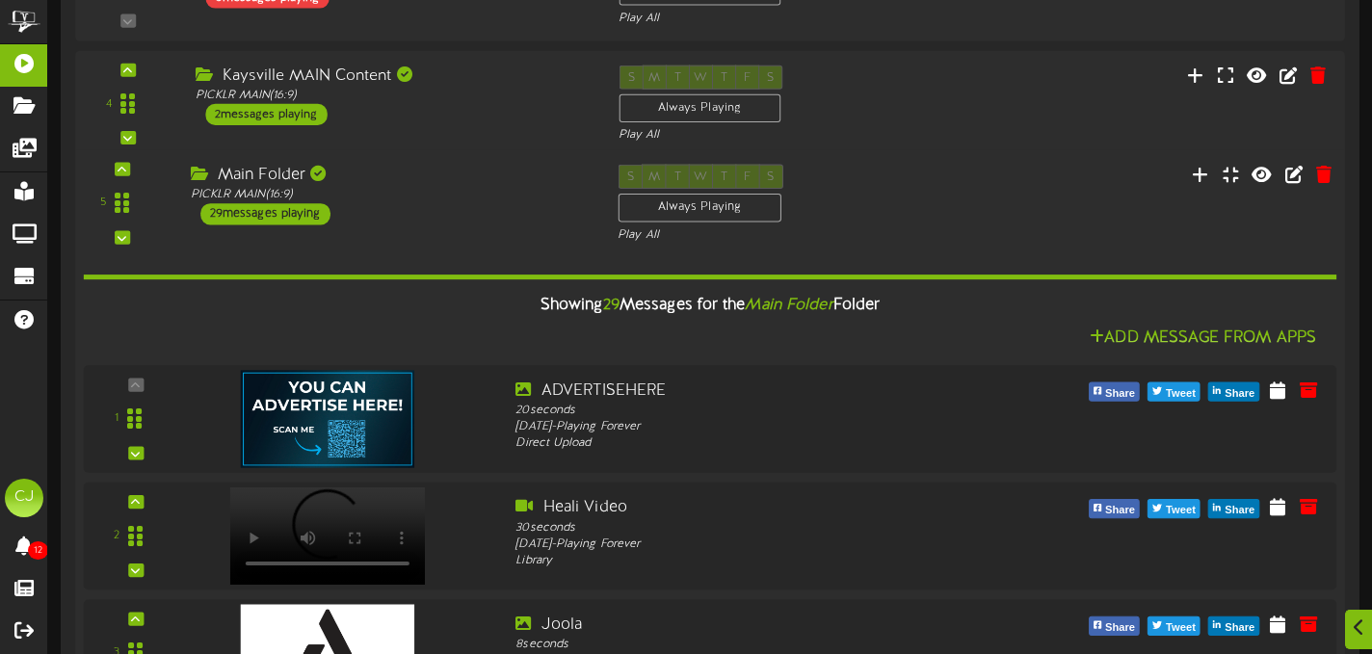
scroll to position [1041, 0]
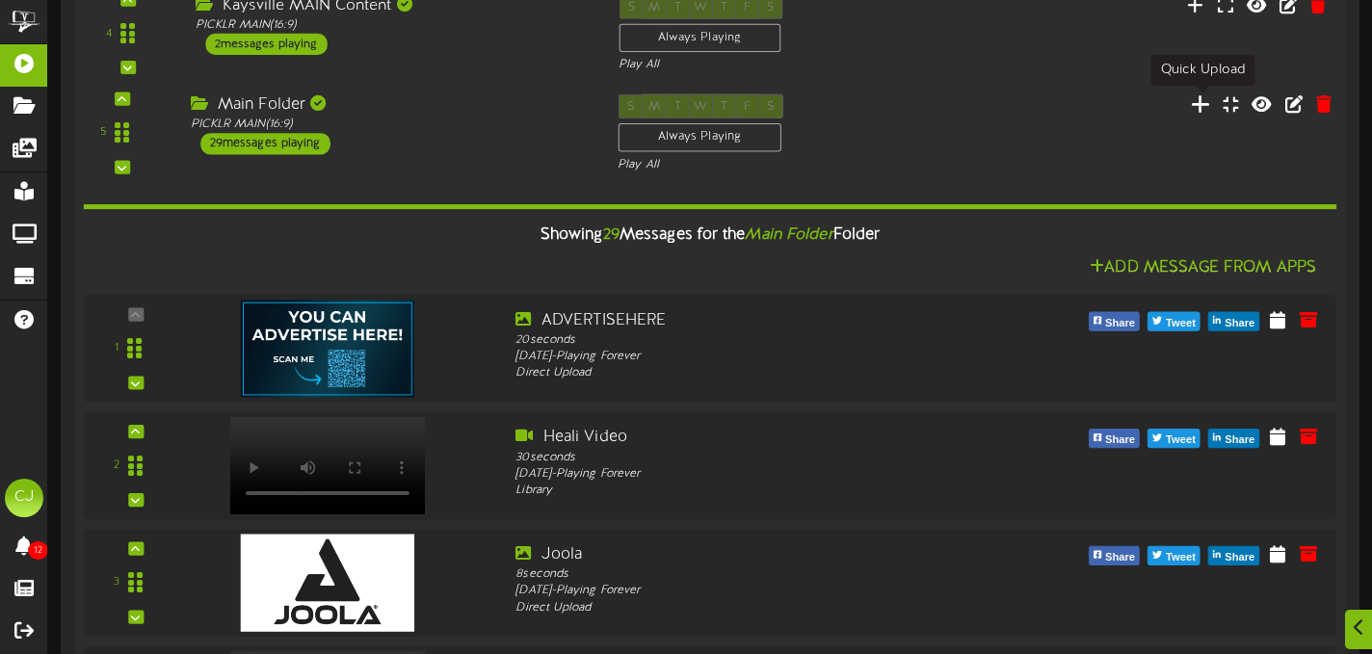
click at [1206, 106] on icon at bounding box center [1201, 103] width 20 height 21
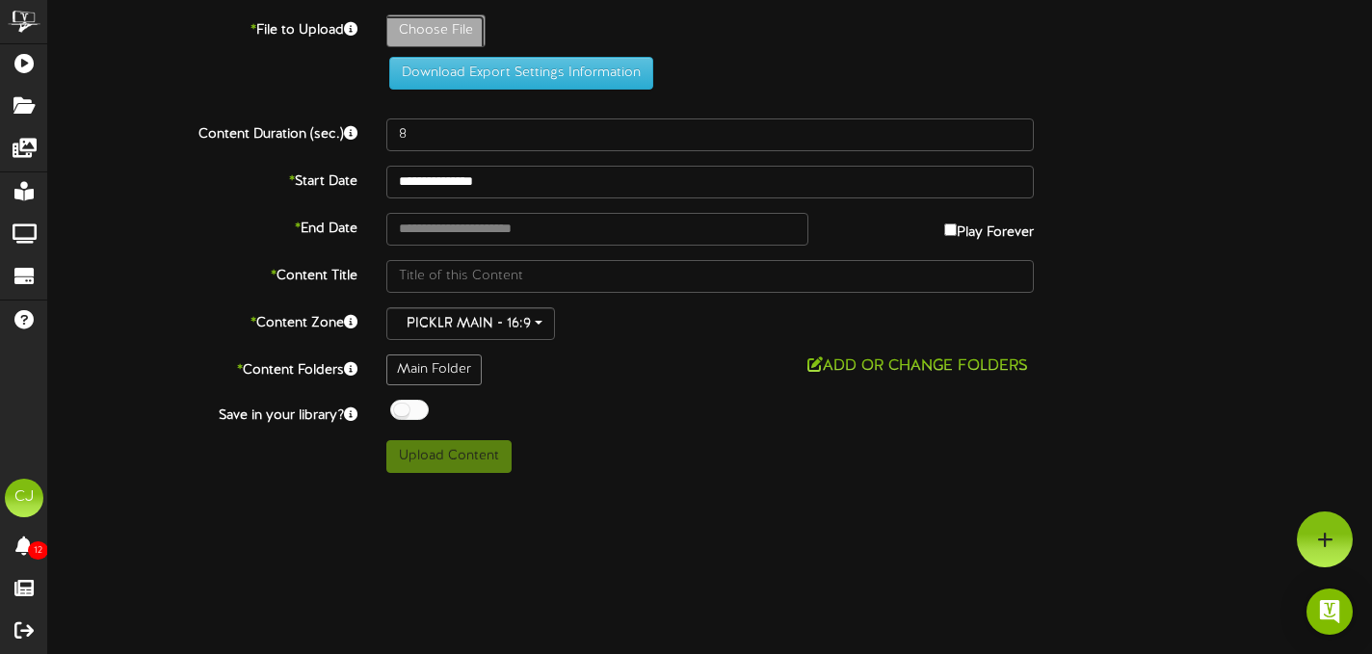
type input "**********"
type input "MLPNYCFINALS-CBSPROMO_30s_V2"
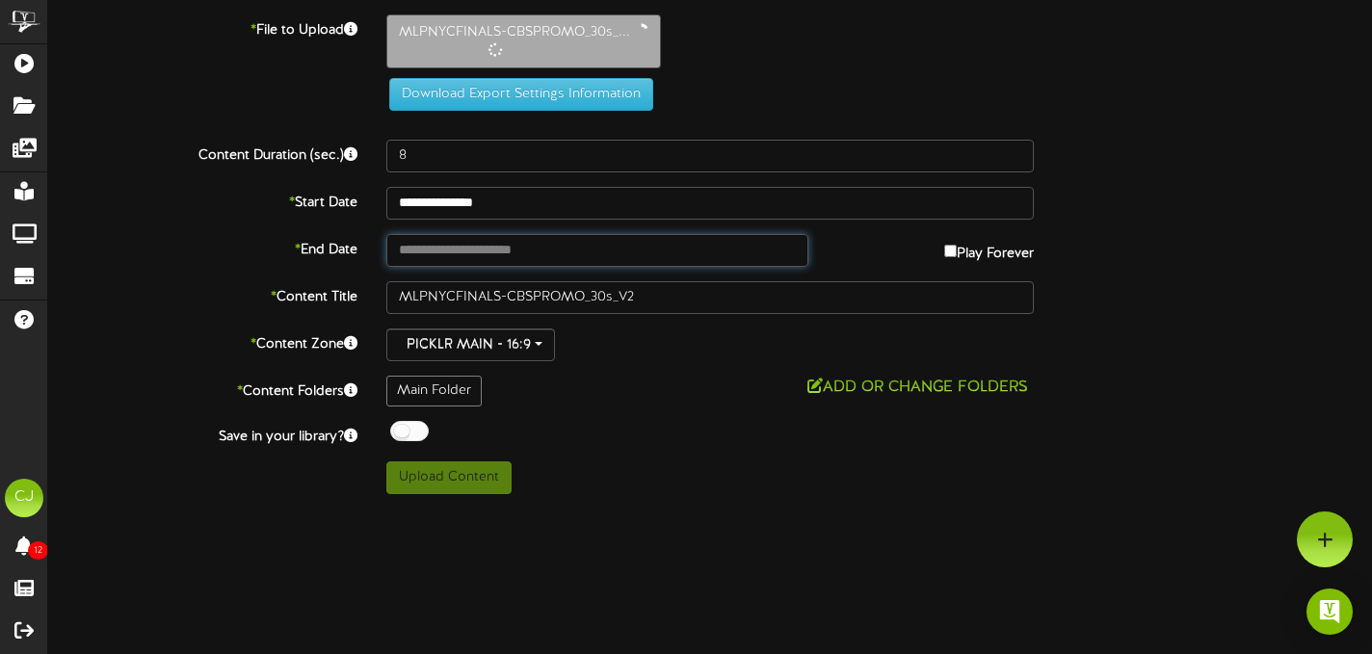
click at [575, 256] on input "text" at bounding box center [597, 250] width 422 height 33
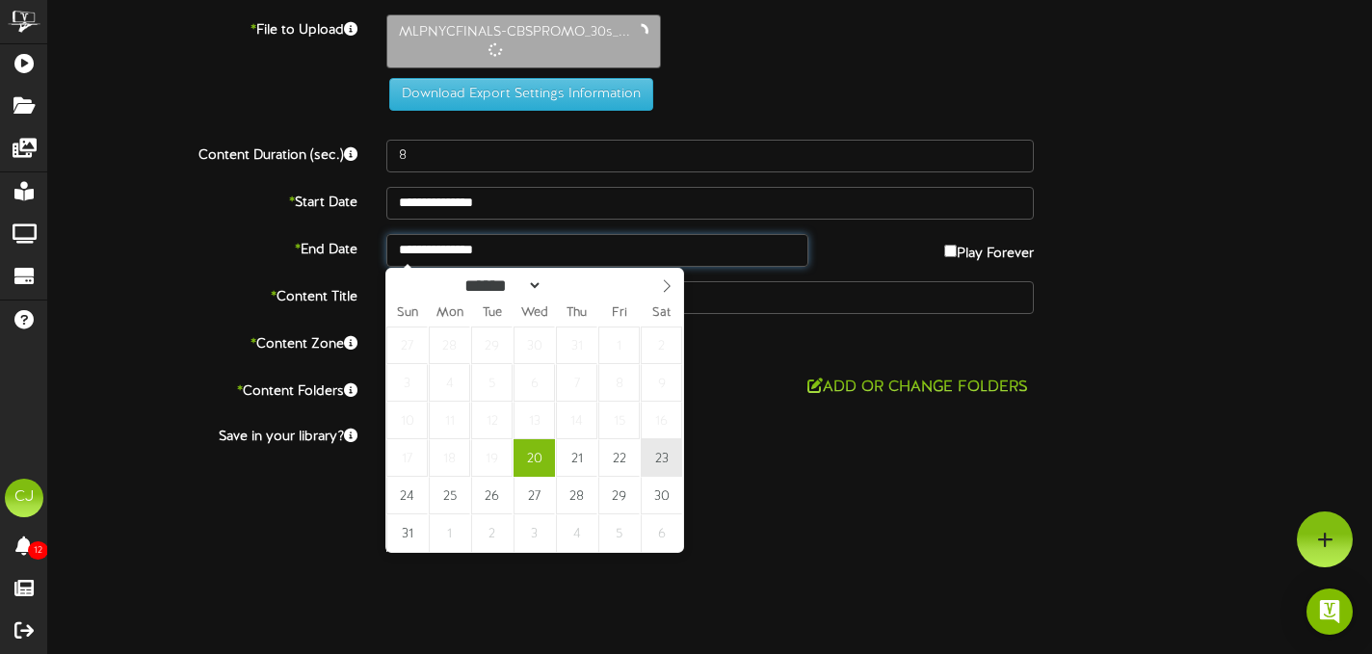
type input "**********"
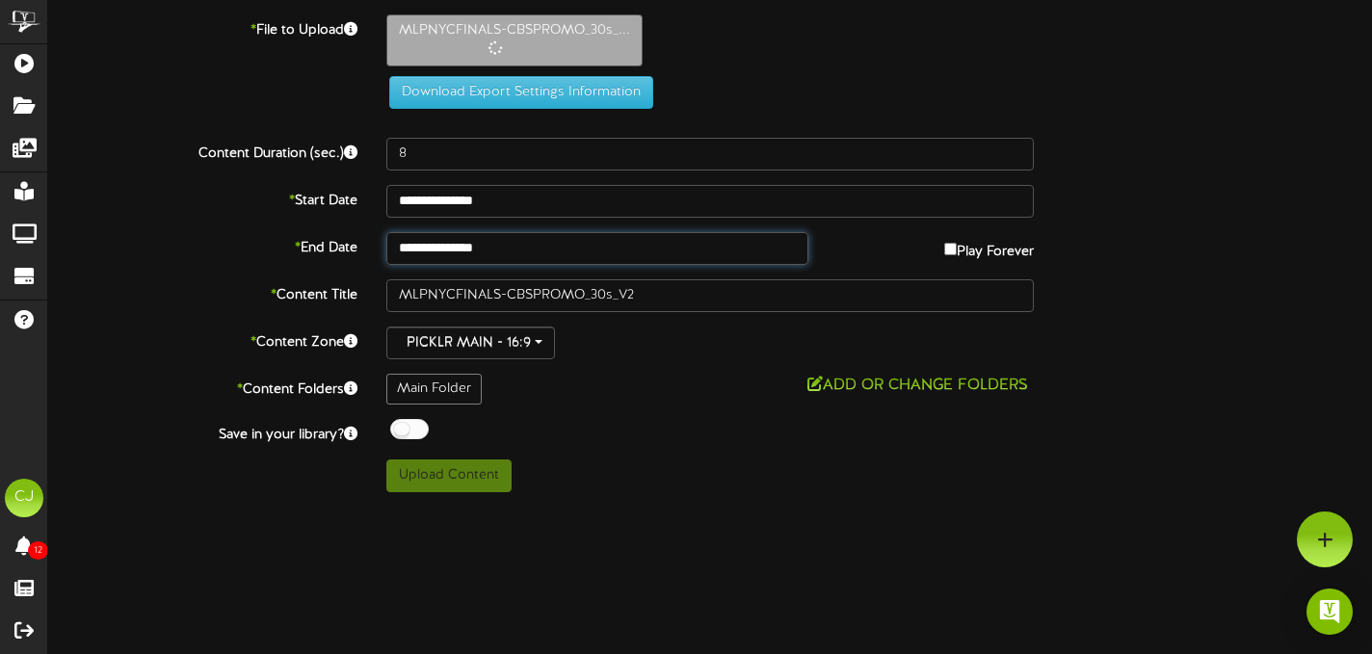
type input "30"
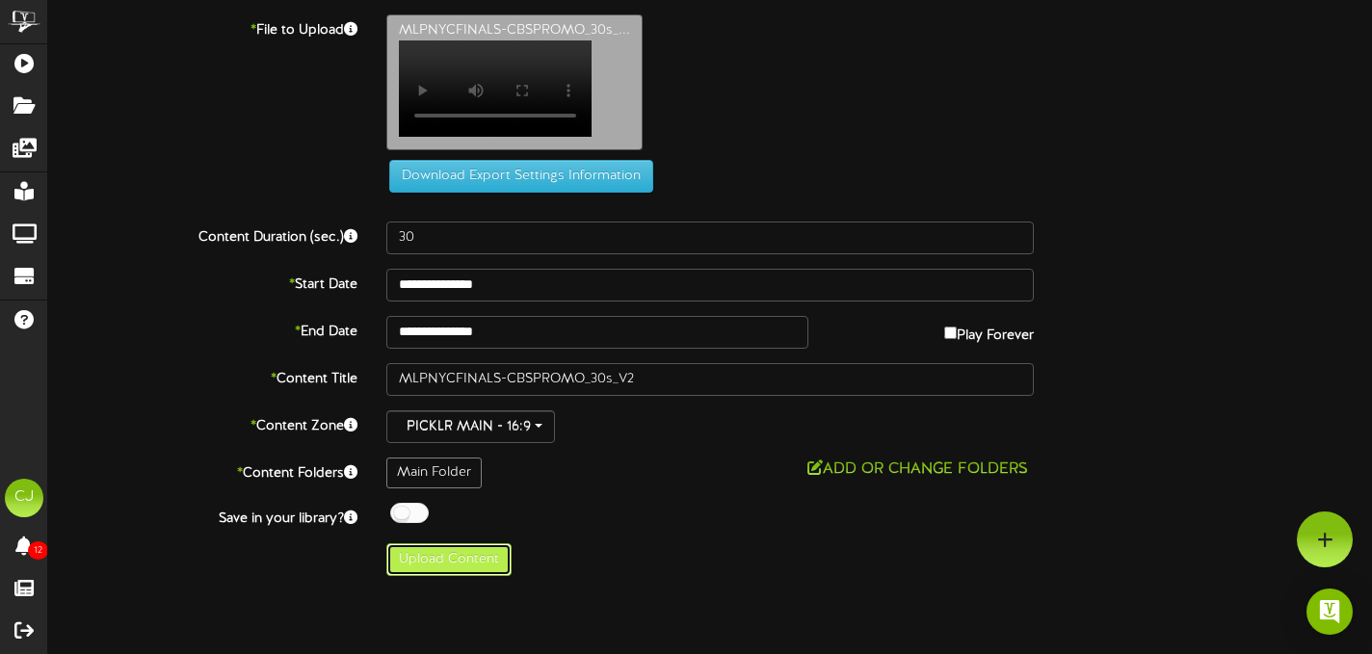
click at [467, 573] on button "Upload Content" at bounding box center [448, 560] width 125 height 33
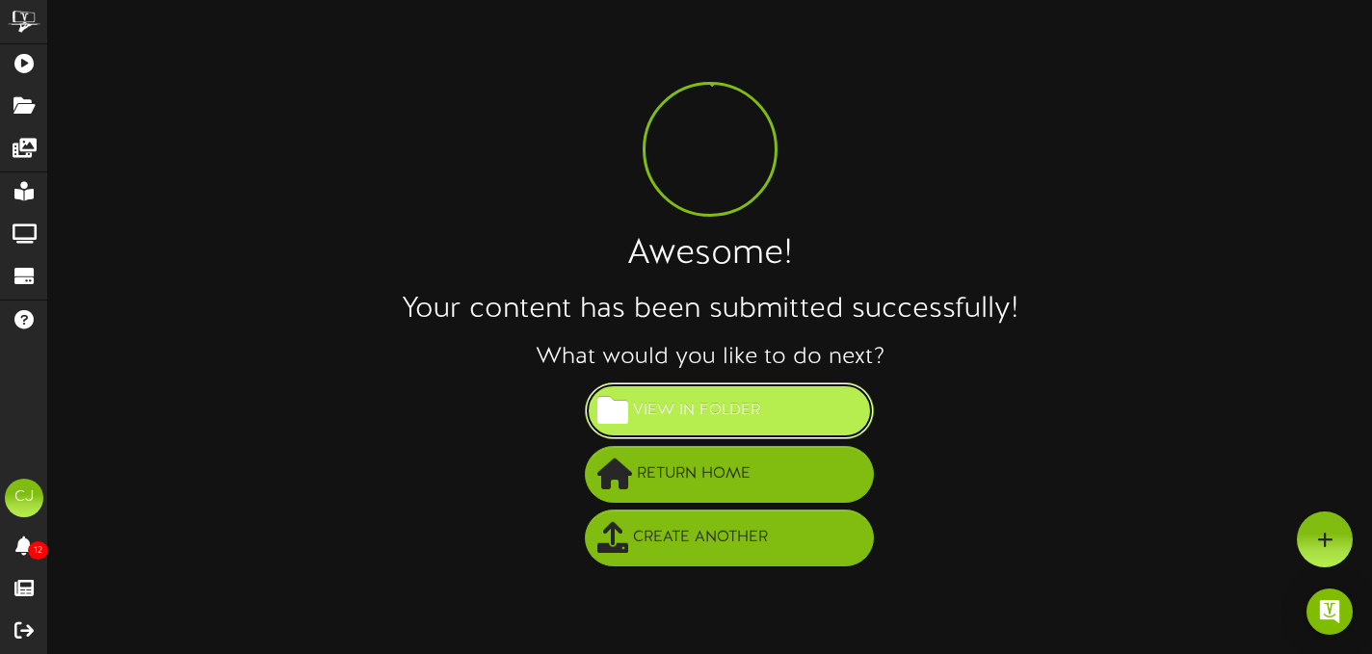
click at [657, 434] on button "View in Folder" at bounding box center [729, 411] width 289 height 57
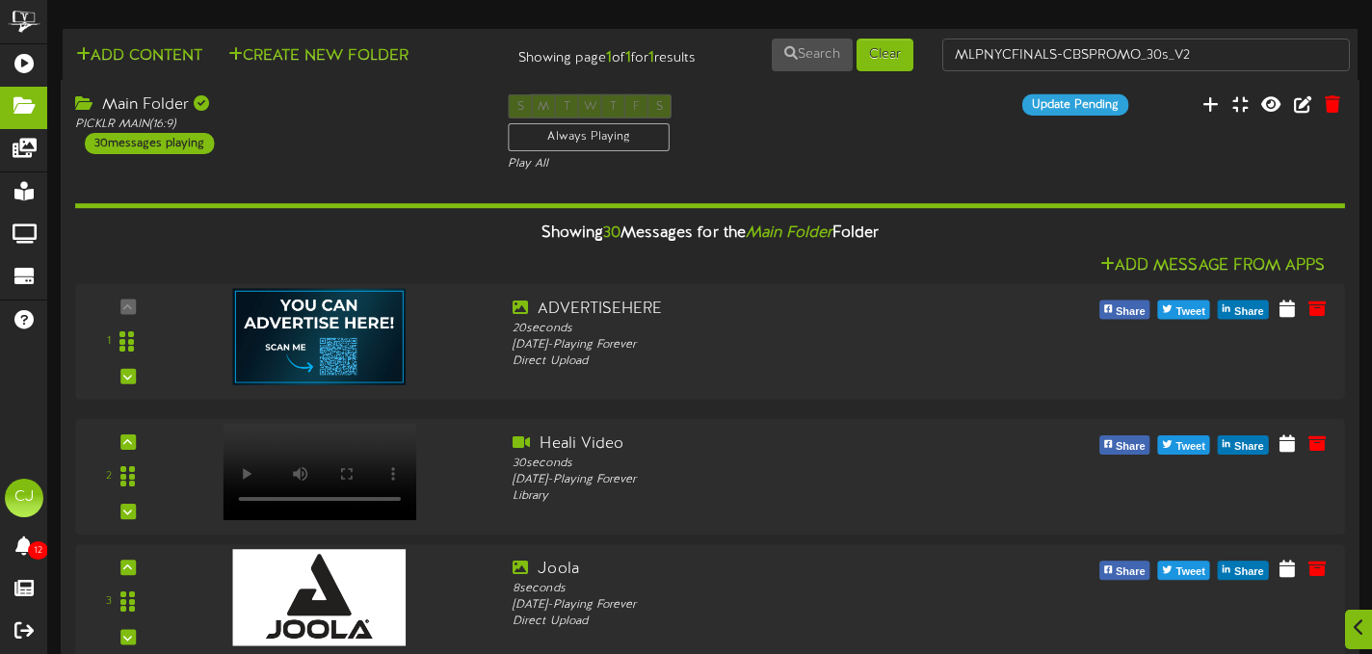
drag, startPoint x: 129, startPoint y: 569, endPoint x: 130, endPoint y: 23, distance: 545.5
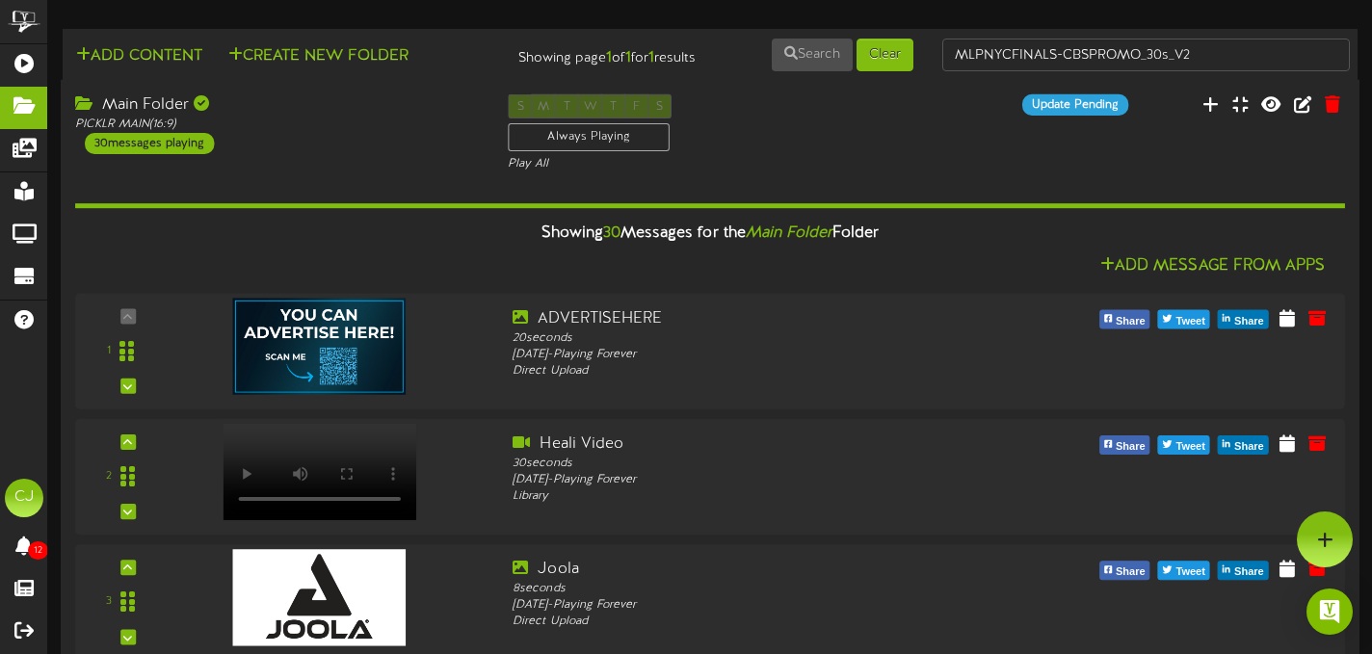
scroll to position [3423, 0]
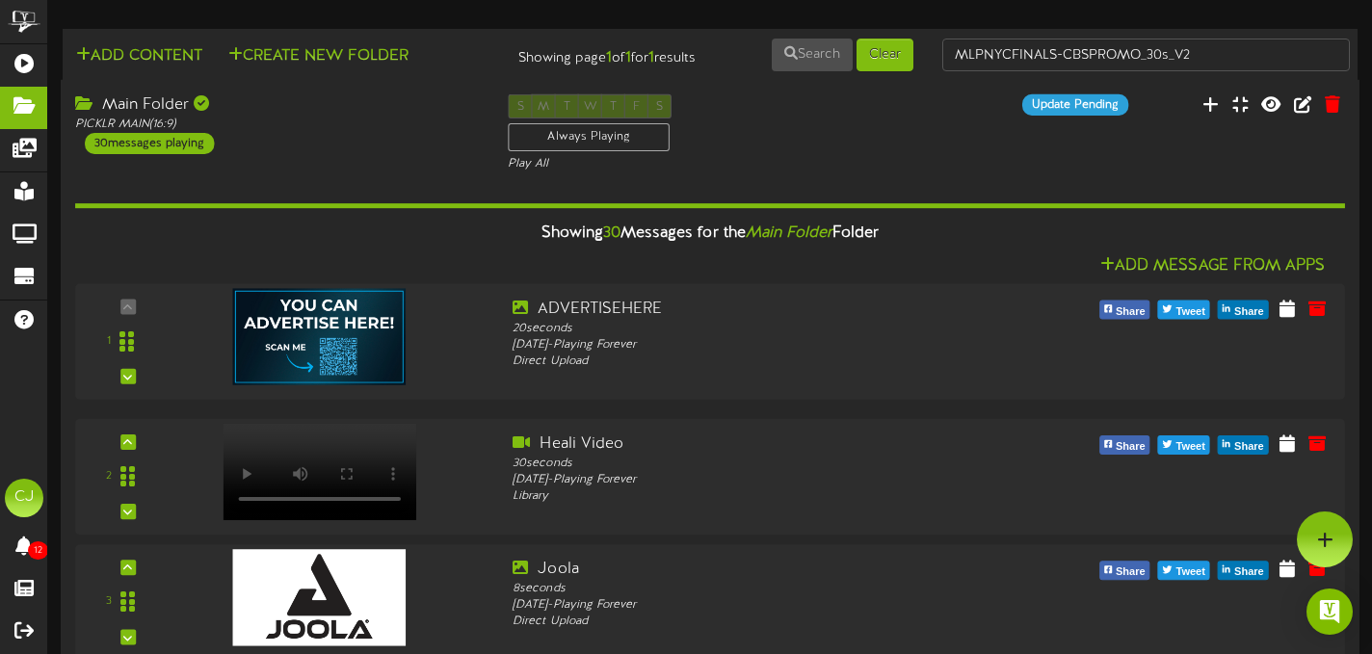
drag, startPoint x: 125, startPoint y: 576, endPoint x: 112, endPoint y: 35, distance: 541.8
drag, startPoint x: 130, startPoint y: 462, endPoint x: 126, endPoint y: 99, distance: 362.4
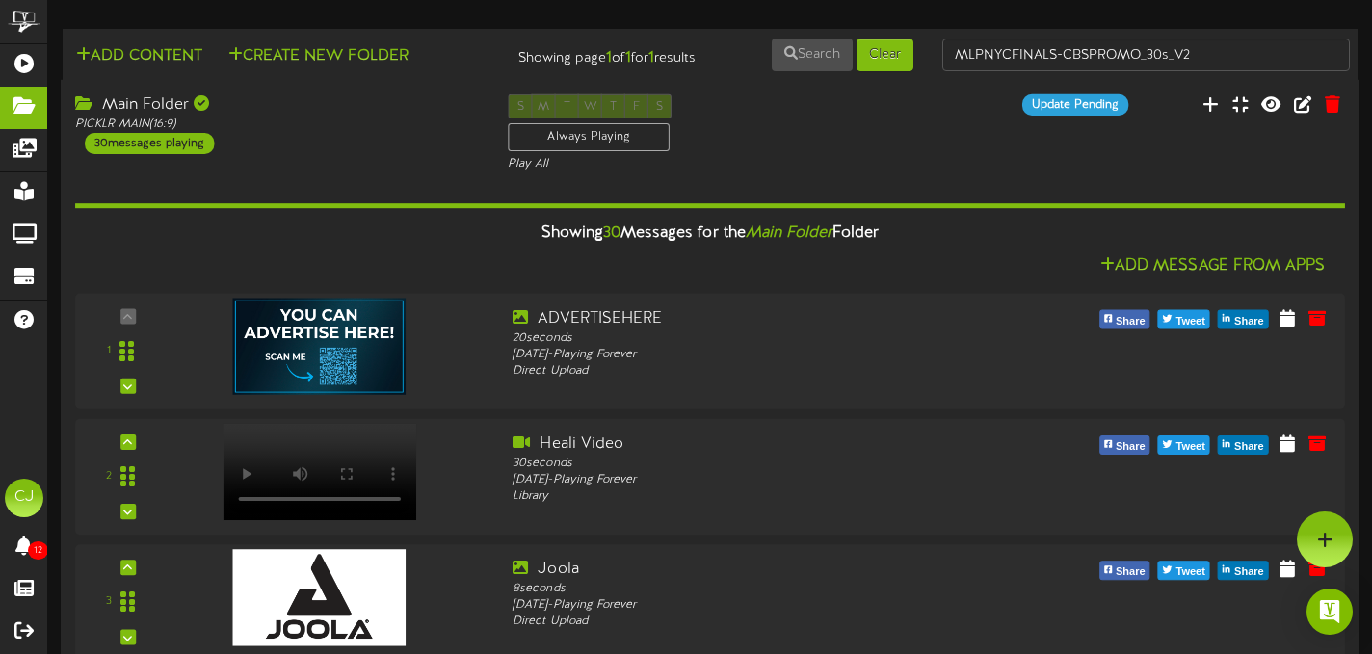
scroll to position [3247, 0]
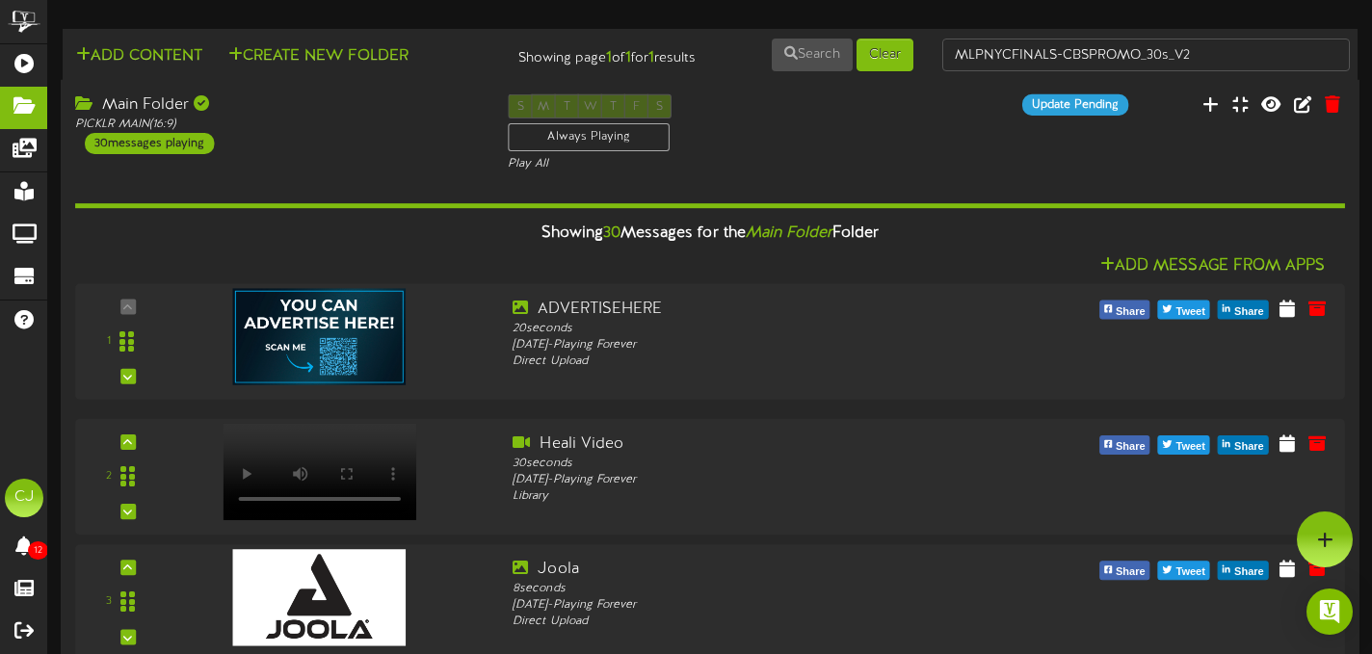
drag, startPoint x: 144, startPoint y: 621, endPoint x: 146, endPoint y: 247, distance: 374.0
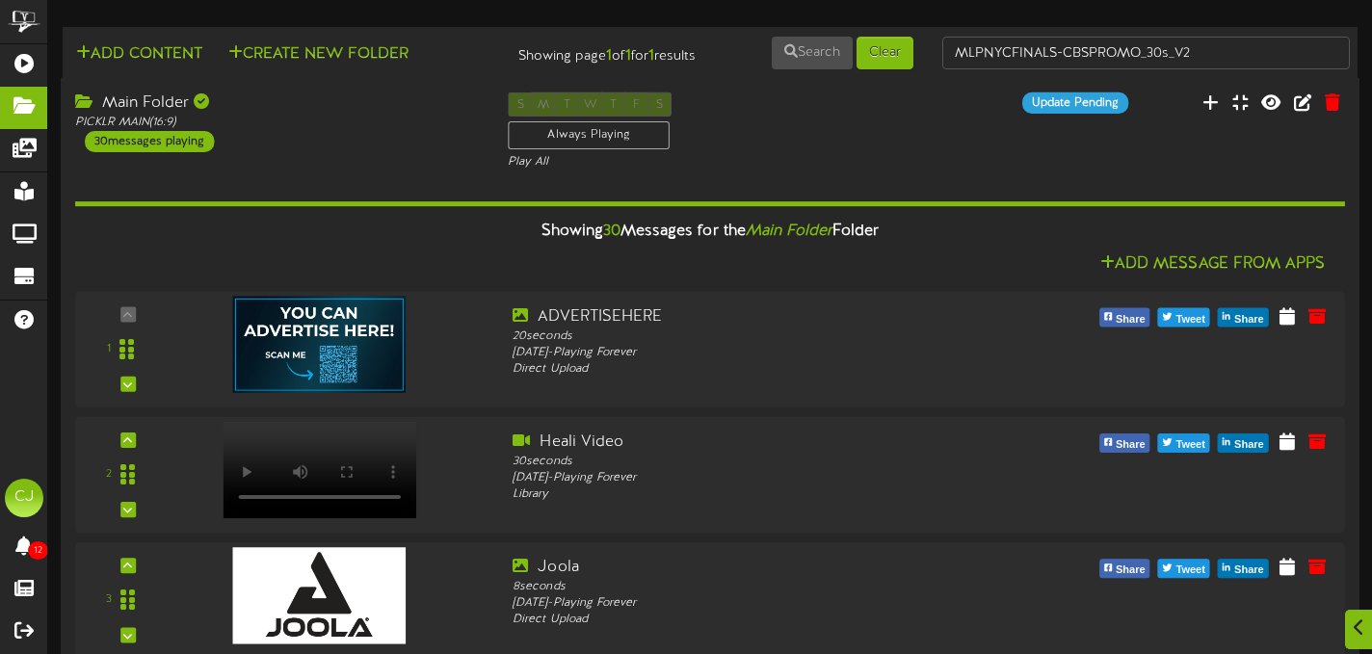
scroll to position [3438, 0]
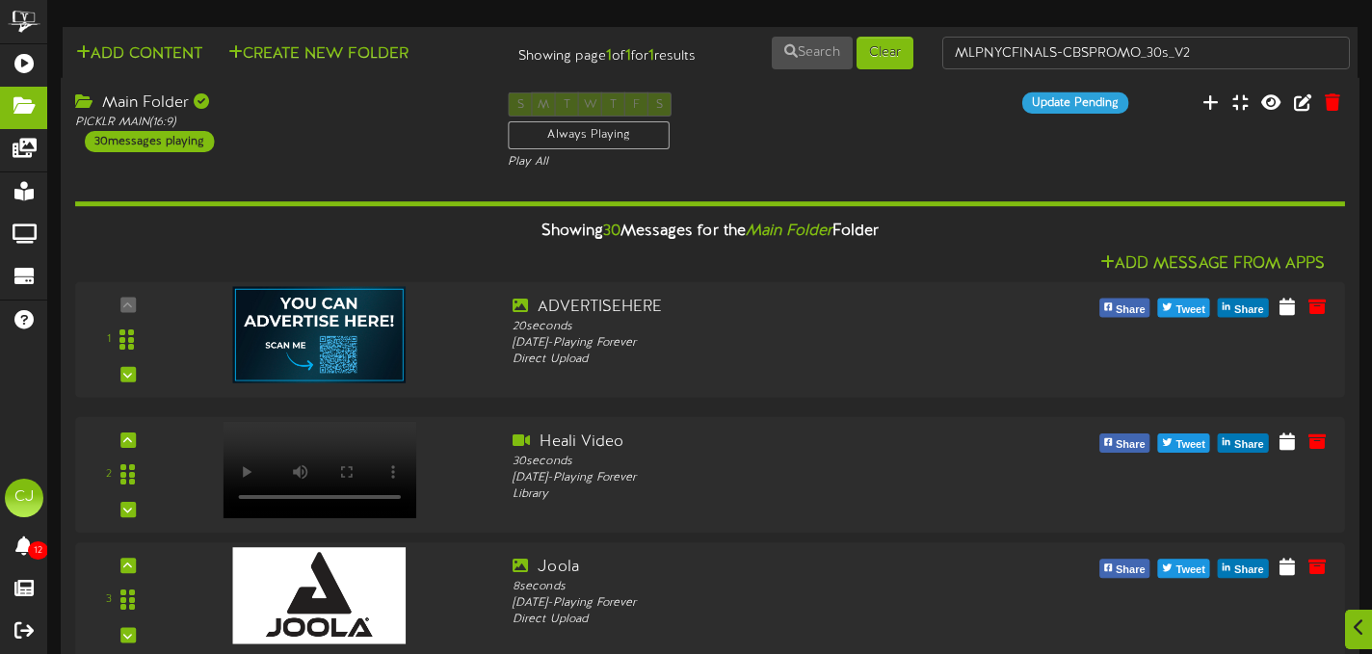
drag, startPoint x: 130, startPoint y: 576, endPoint x: 127, endPoint y: 111, distance: 465.5
drag, startPoint x: 122, startPoint y: 317, endPoint x: 122, endPoint y: 434, distance: 116.6
drag, startPoint x: 140, startPoint y: 325, endPoint x: 127, endPoint y: 525, distance: 200.9
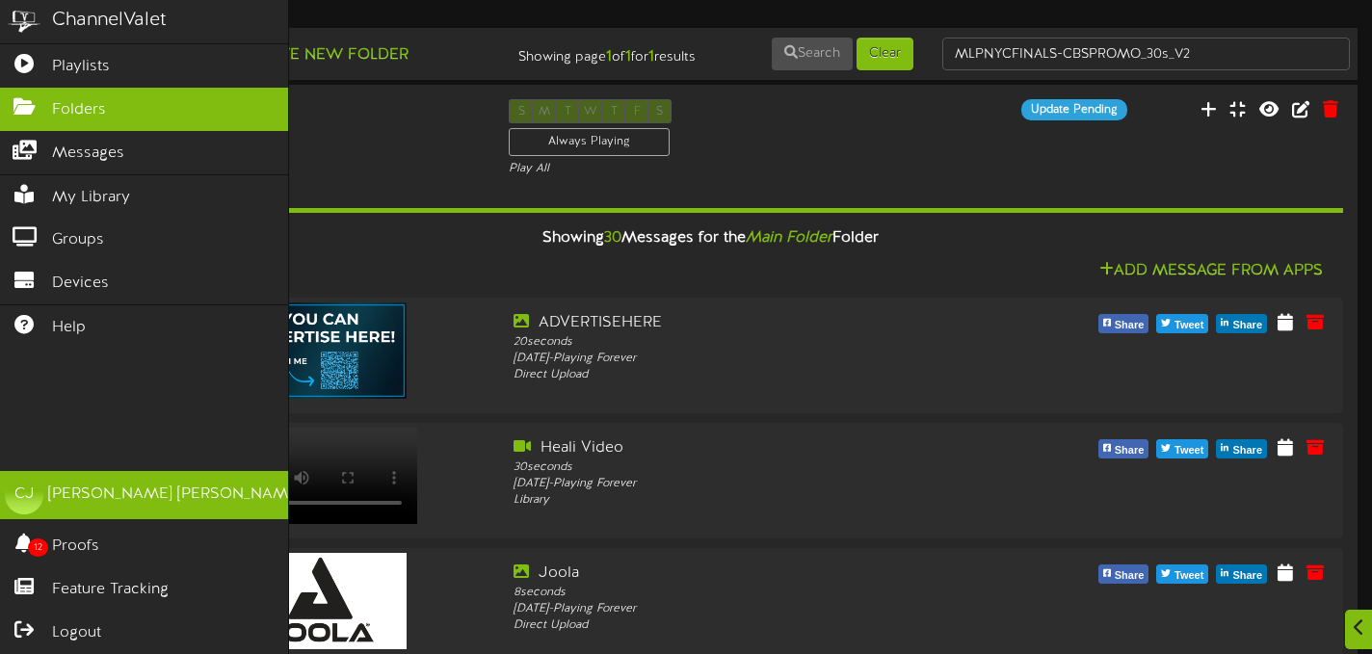
scroll to position [0, 0]
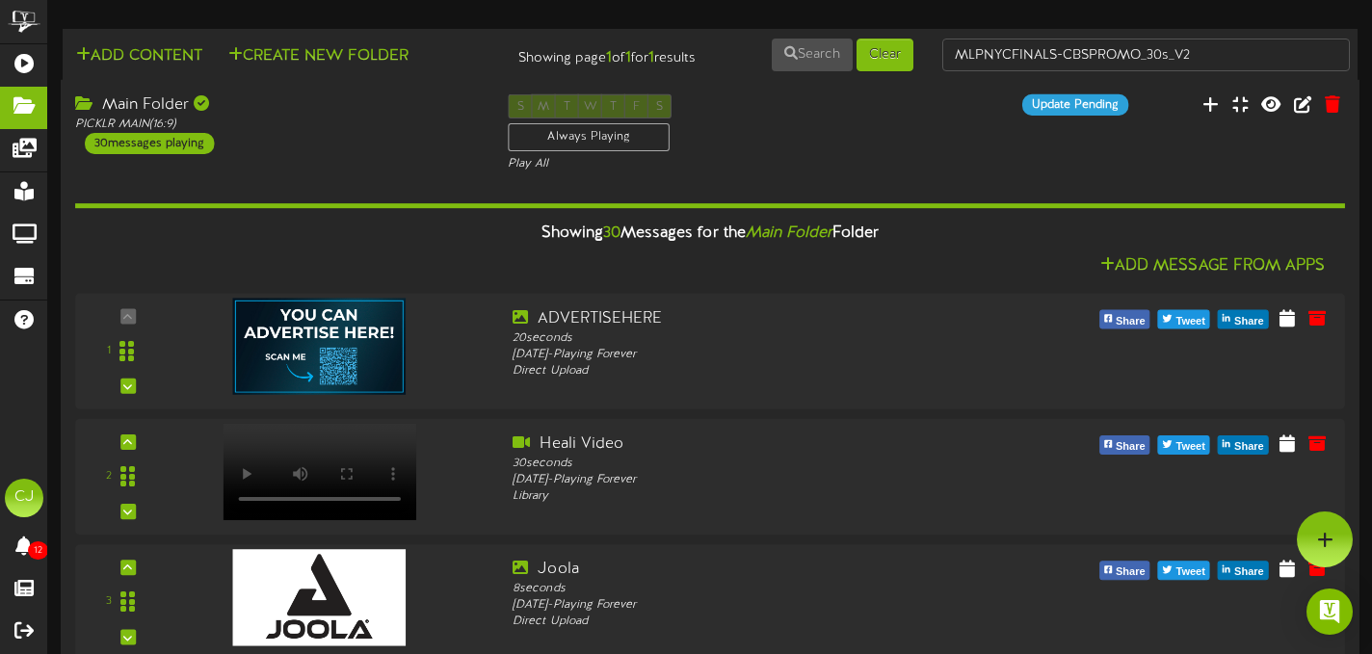
scroll to position [2806, 0]
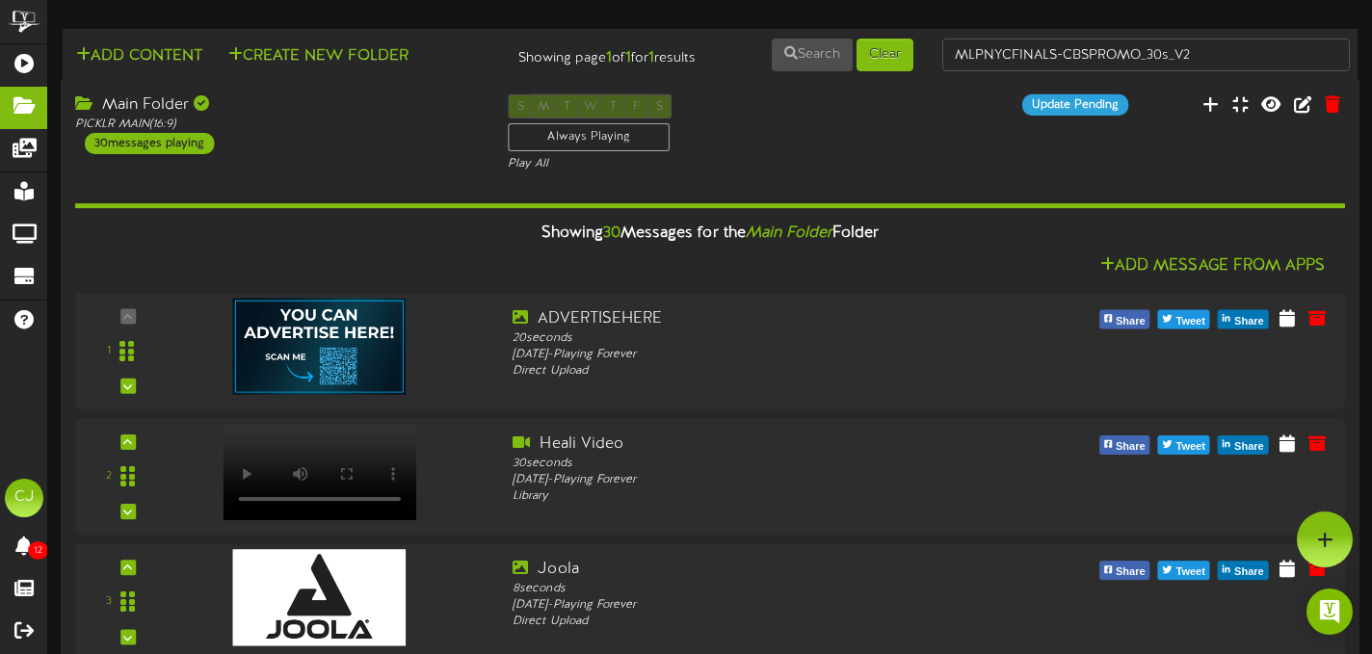
scroll to position [0, 0]
click at [435, 133] on div "PICKLR MAIN ( 16:9 )" at bounding box center [277, 125] width 404 height 16
click at [854, 148] on div "S M T W T F S Always Playing Play All" at bounding box center [709, 133] width 433 height 79
